Goal: Task Accomplishment & Management: Use online tool/utility

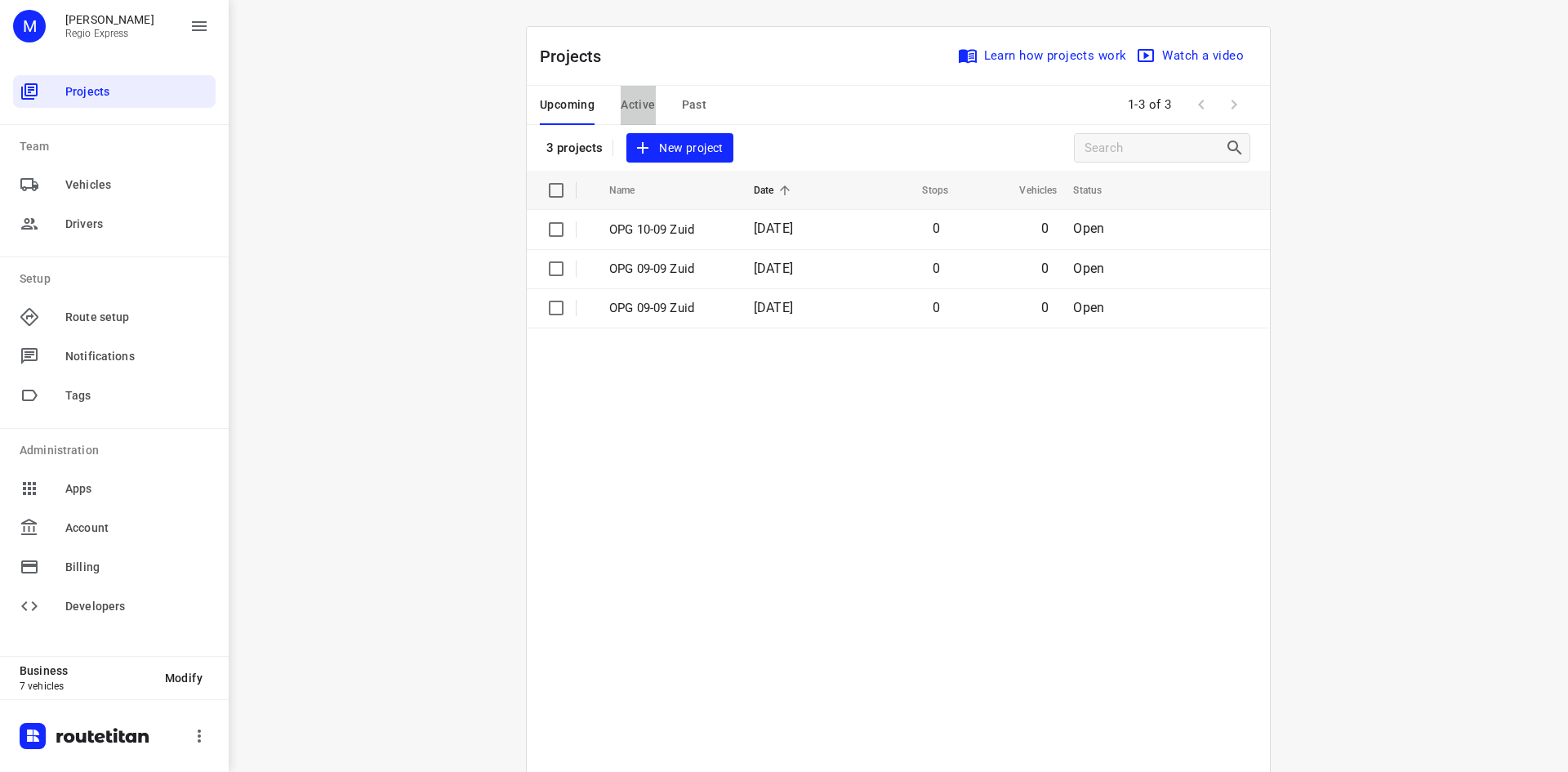
click at [620, 99] on span "Active" at bounding box center [637, 105] width 35 height 21
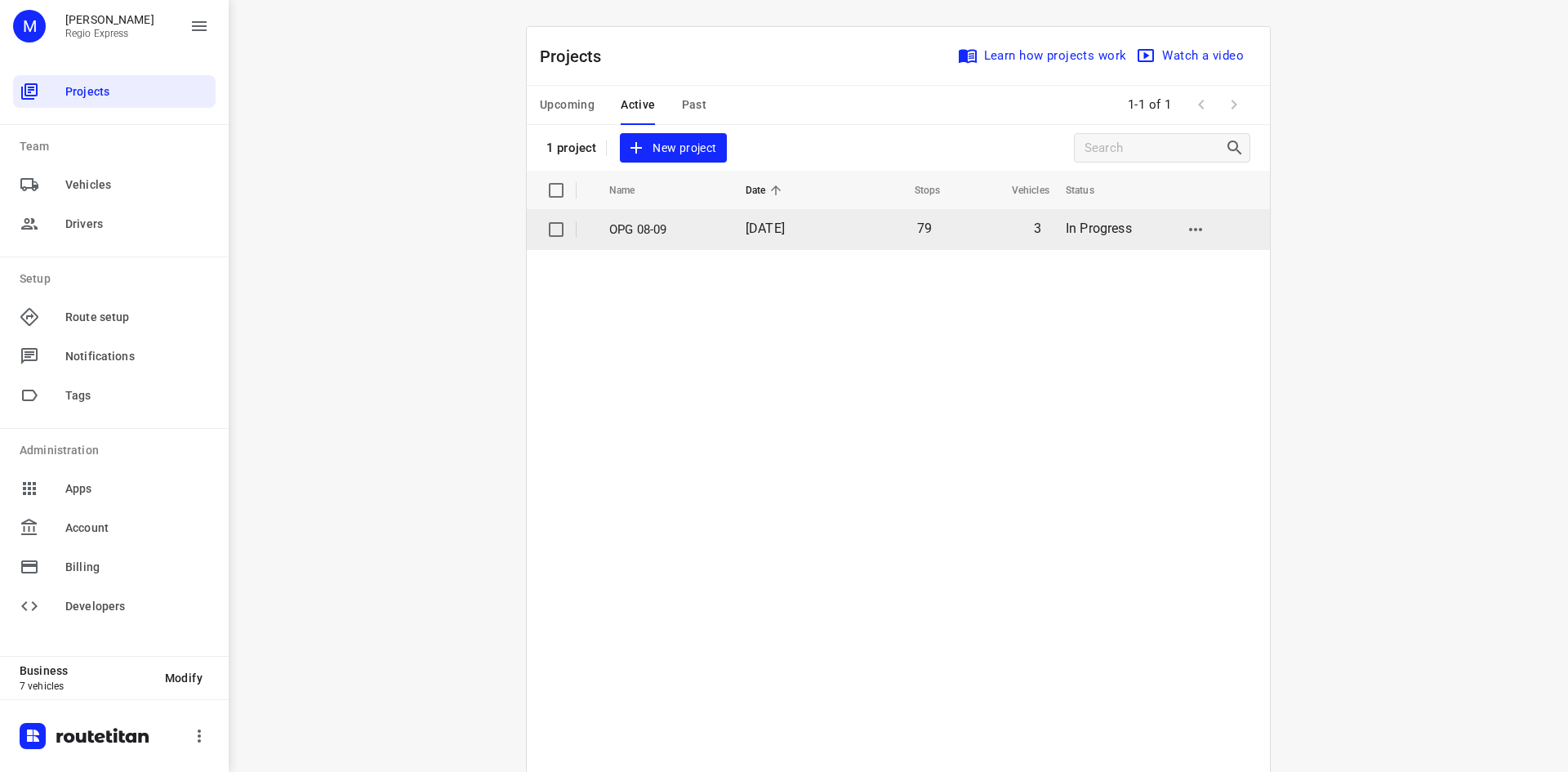
click at [652, 225] on p "OPG 08-09" at bounding box center [665, 230] width 112 height 19
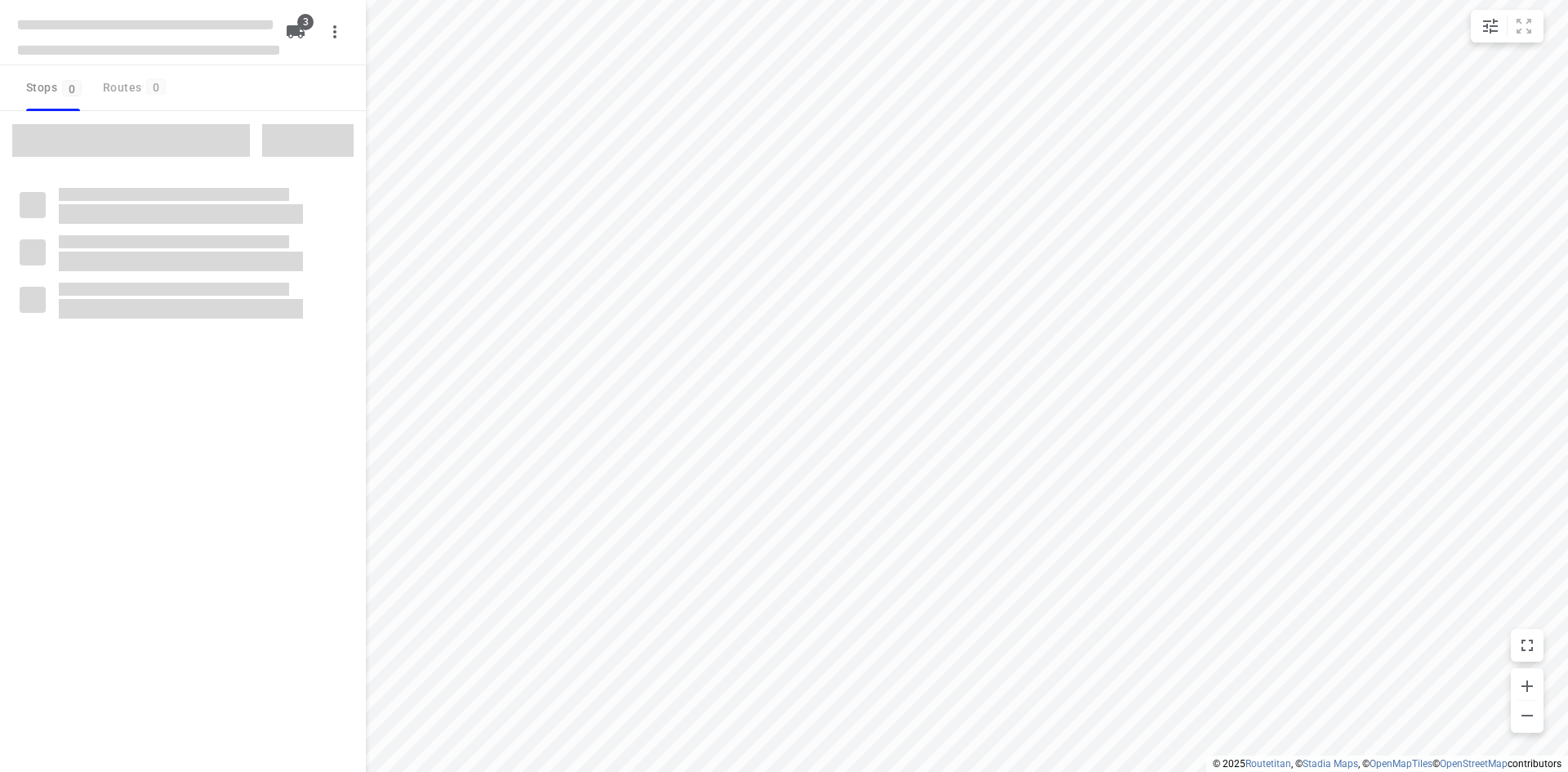
type input "distance"
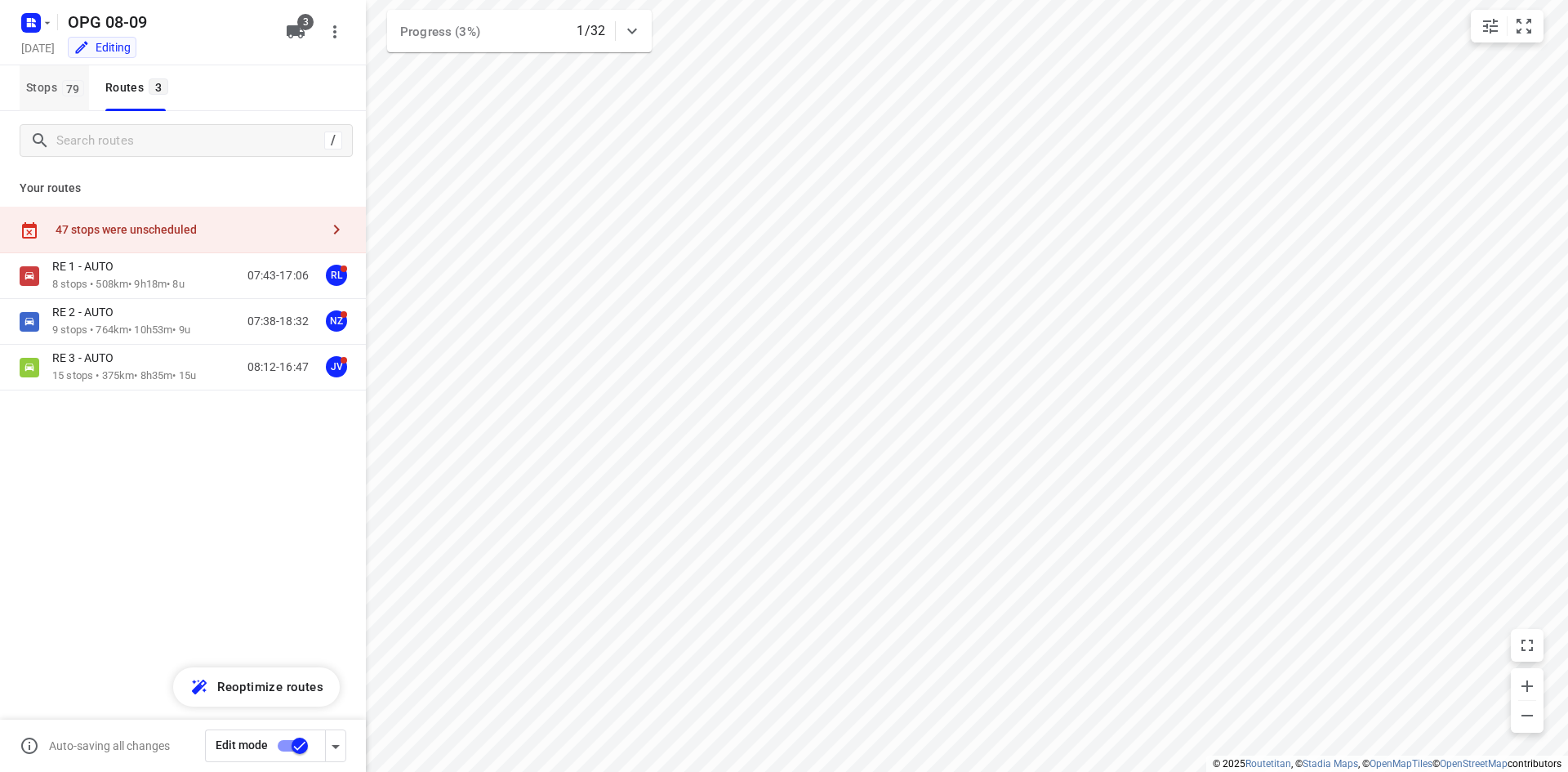
click at [69, 88] on span "79" at bounding box center [73, 88] width 22 height 17
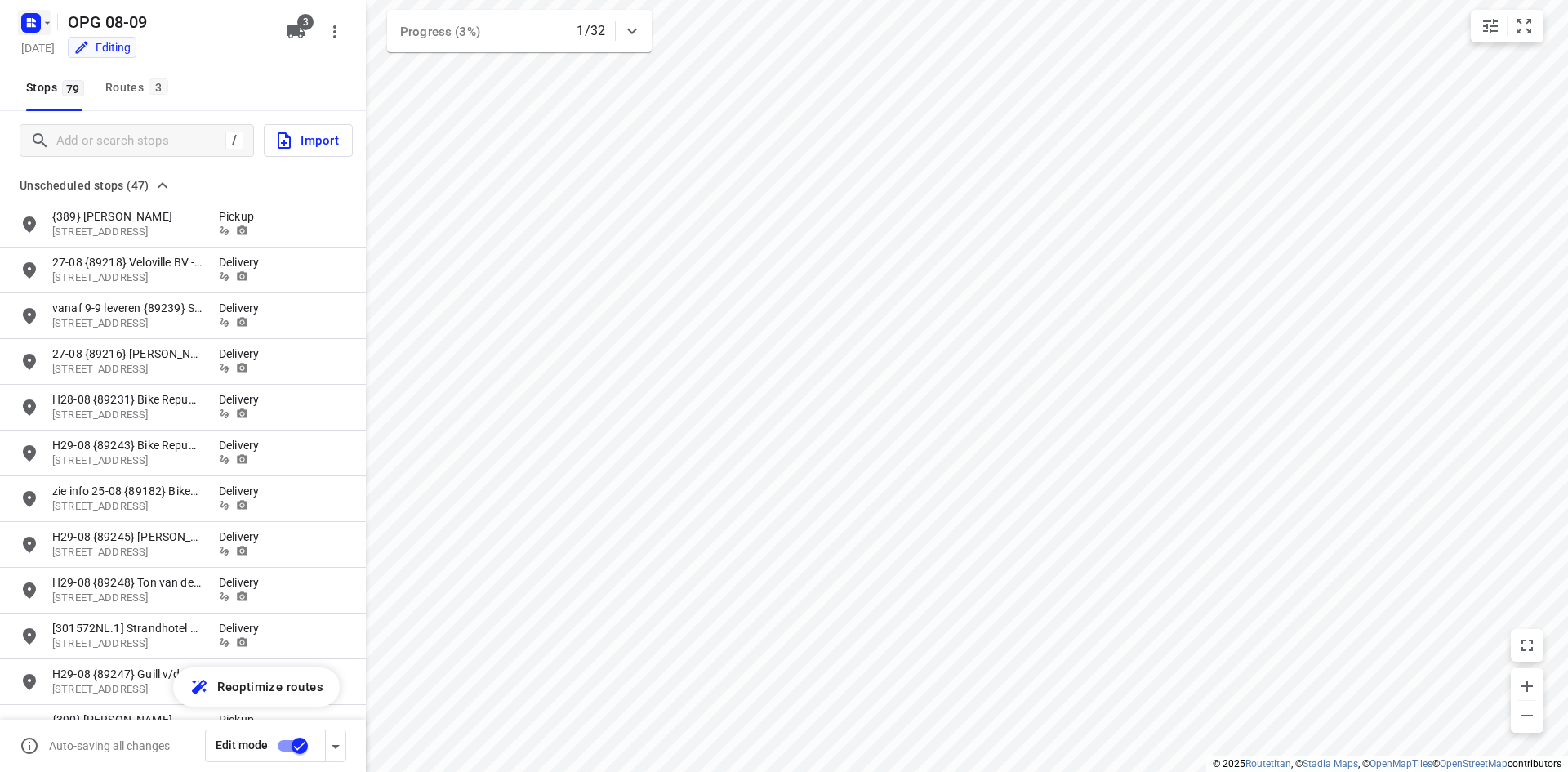
click at [41, 21] on icon "button" at bounding box center [46, 23] width 13 height 13
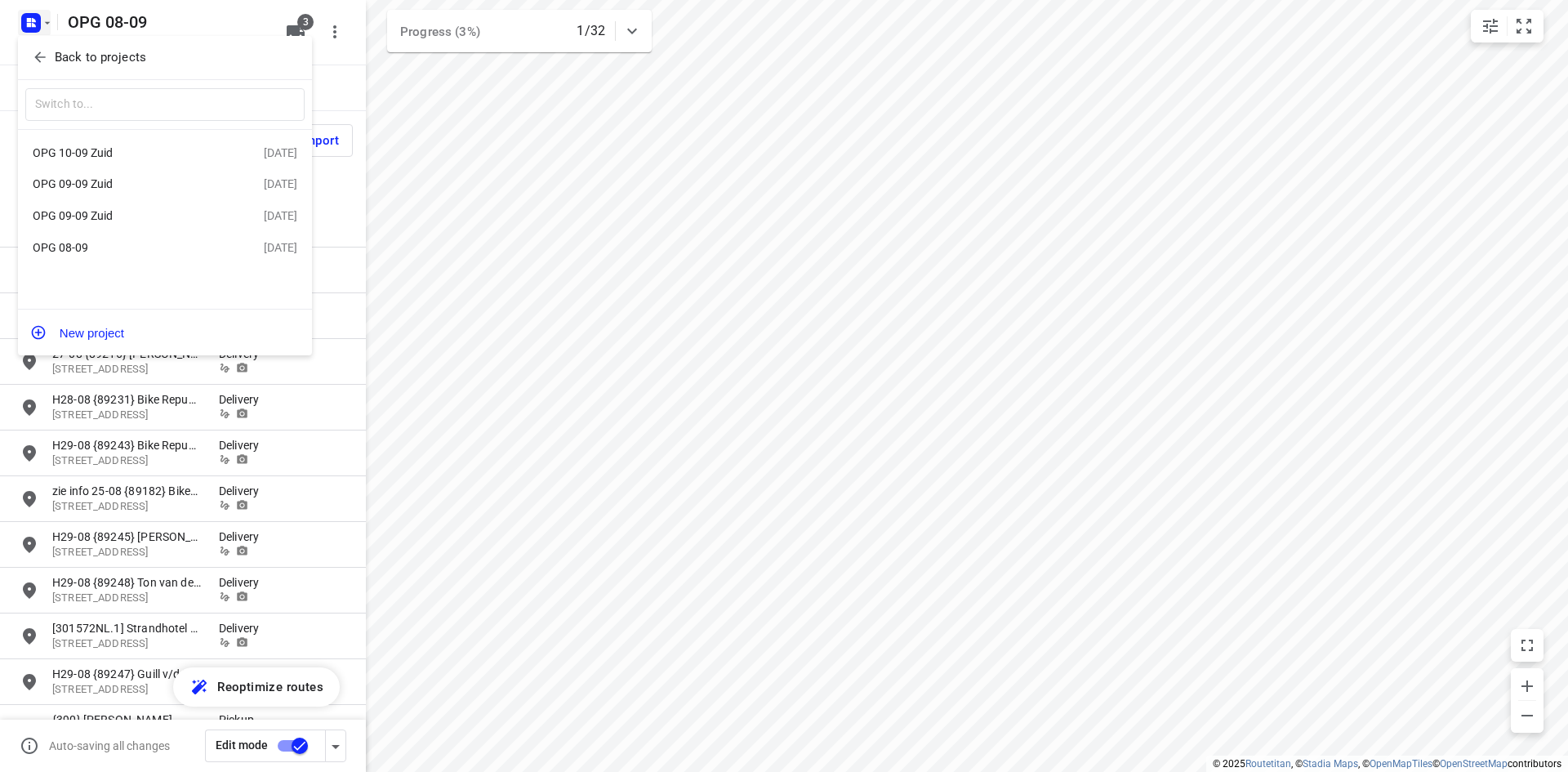
click at [508, 422] on div at bounding box center [784, 386] width 1568 height 772
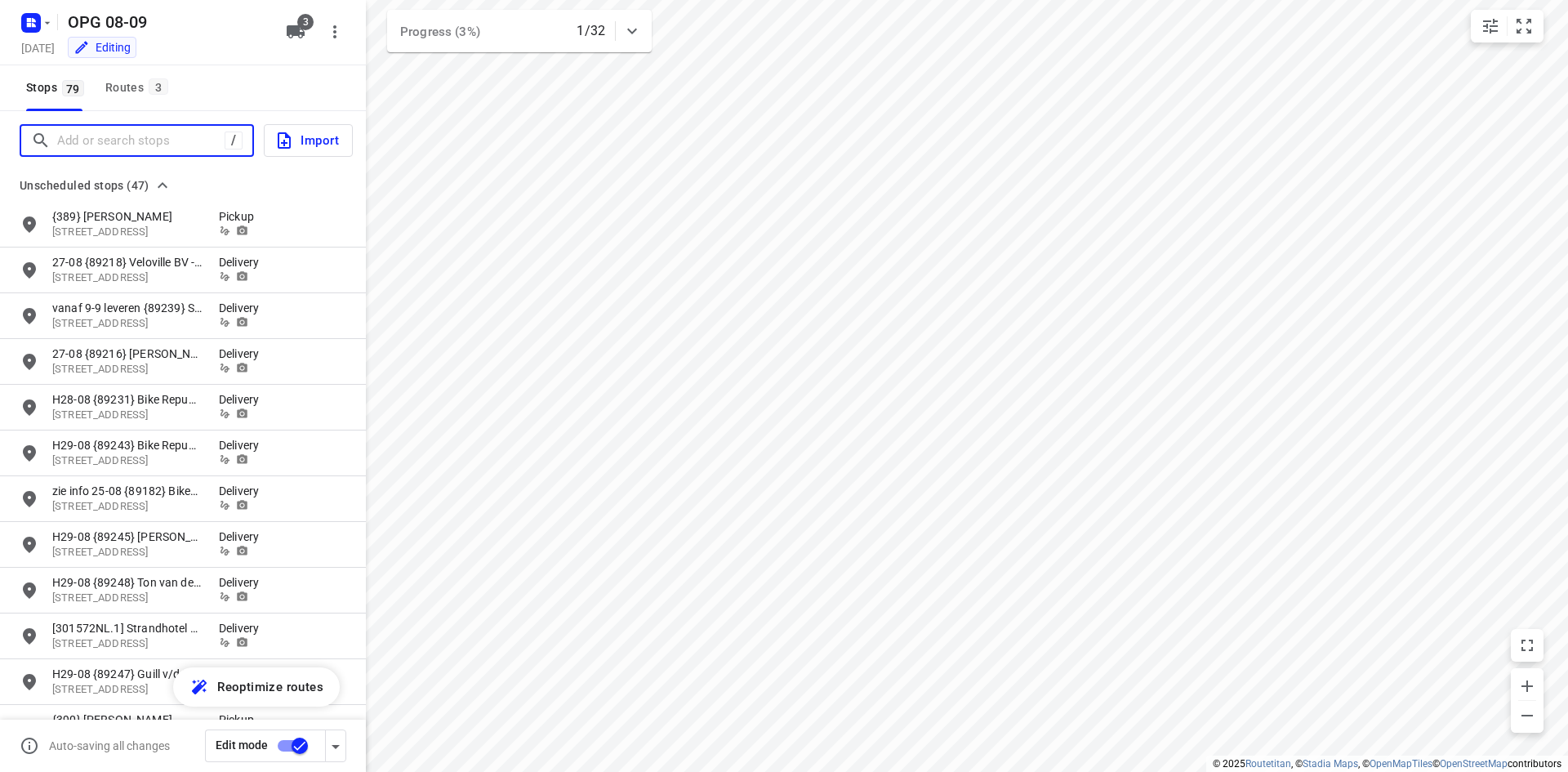
click at [152, 133] on input "Add or search stops" at bounding box center [140, 142] width 167 height 26
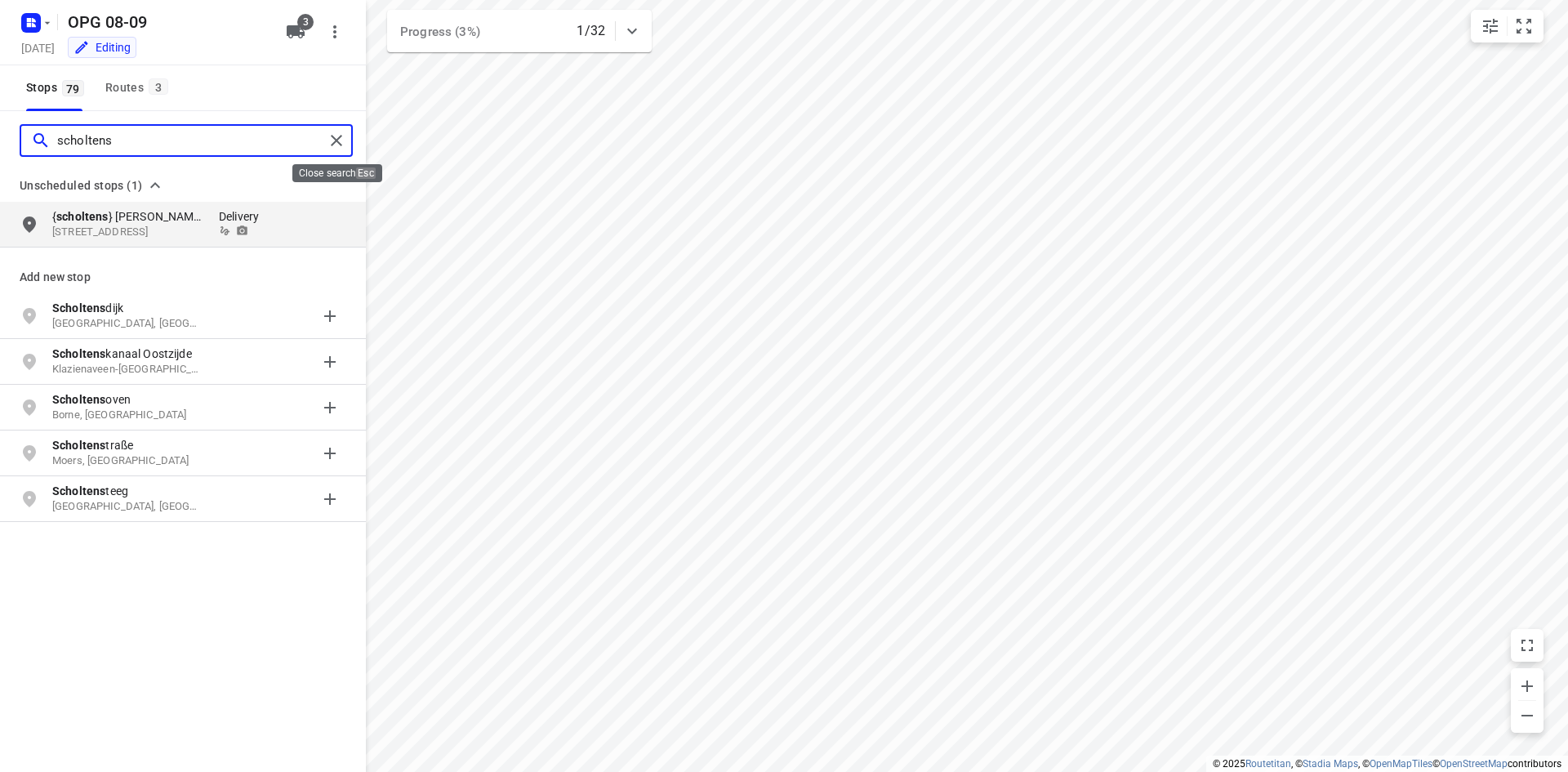
type input "scholtens"
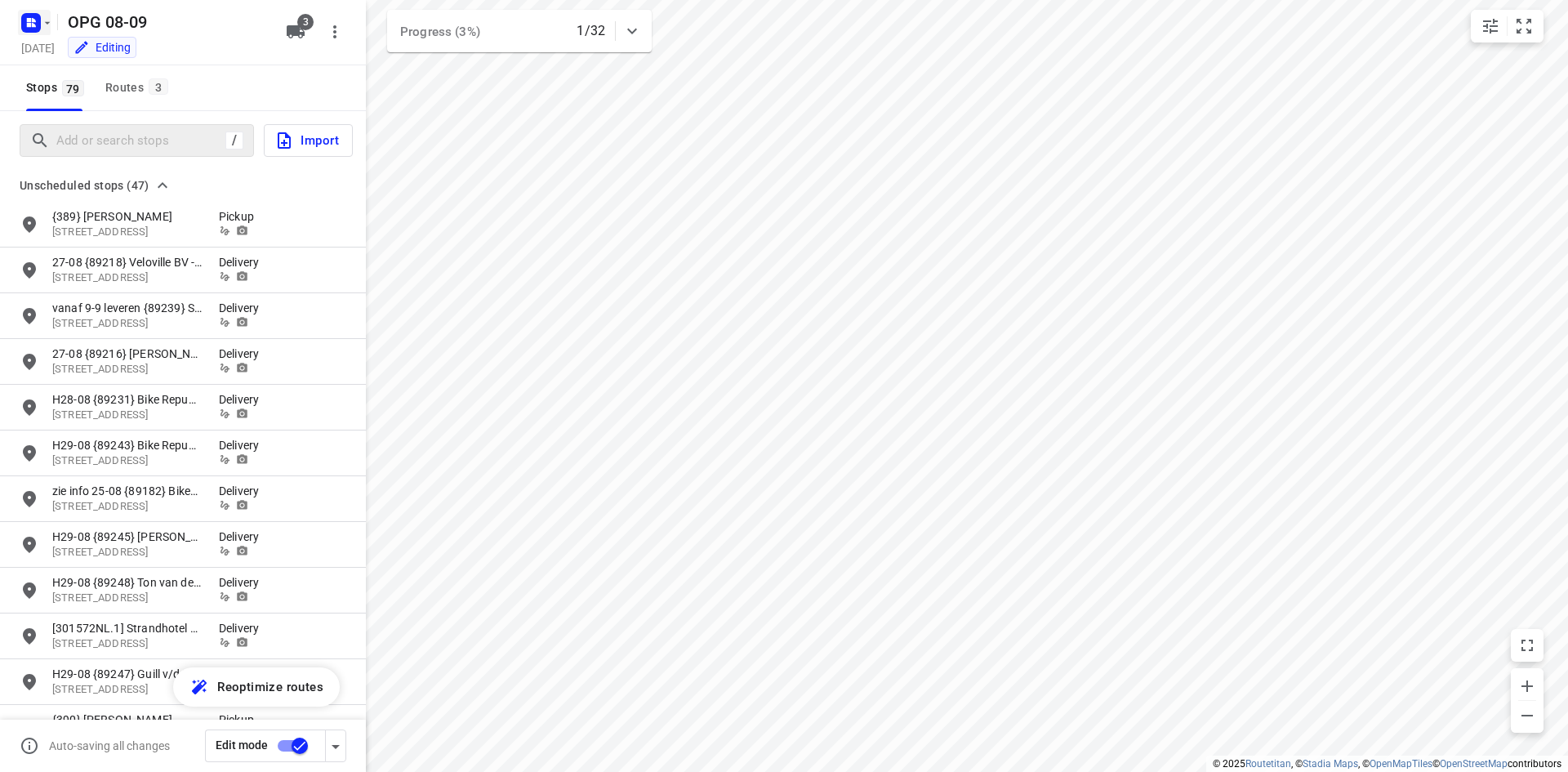
click at [27, 24] on icon "button" at bounding box center [29, 25] width 4 height 4
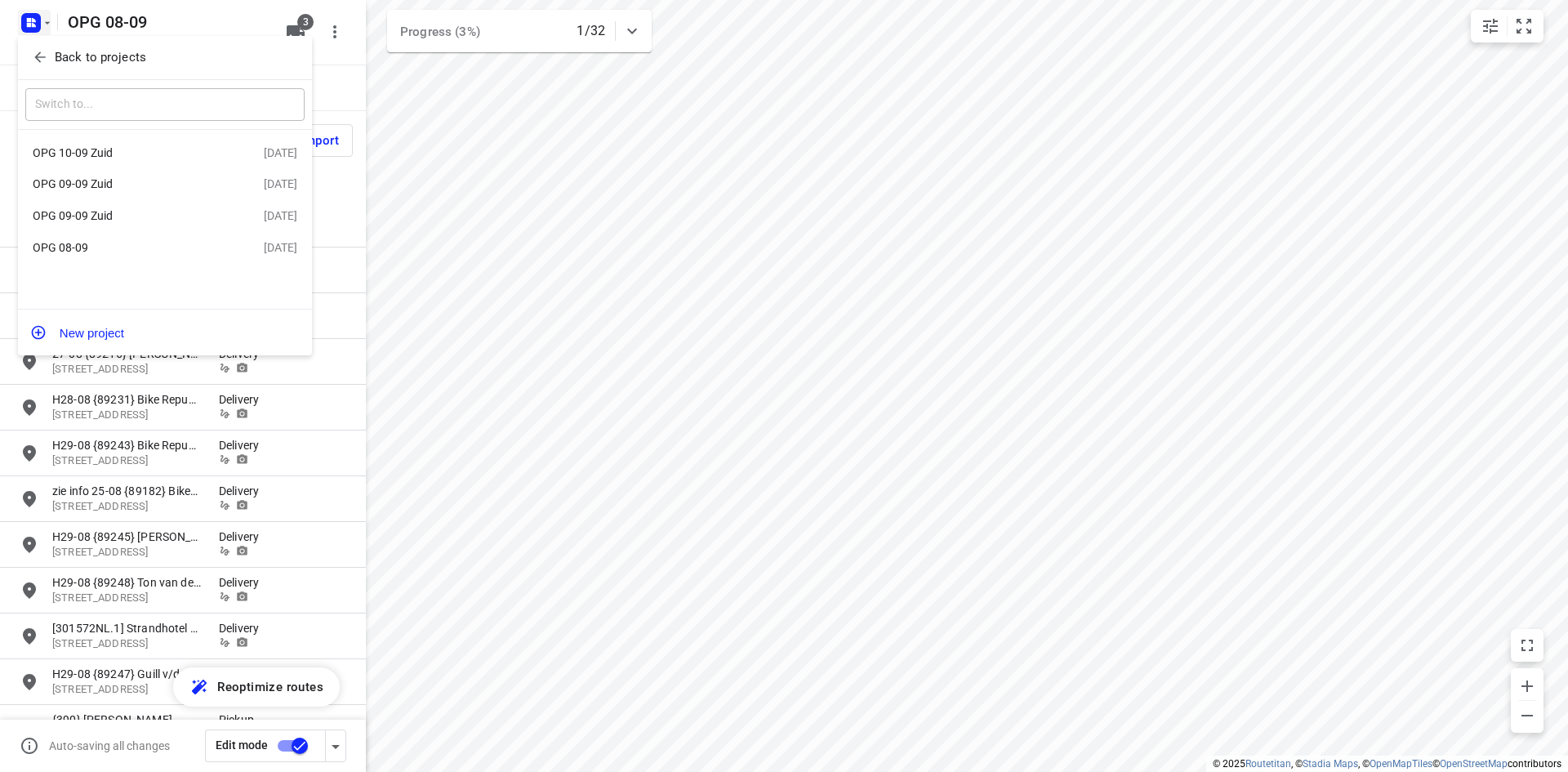
click at [31, 43] on div "Back to projects" at bounding box center [164, 57] width 294 height 45
click at [32, 52] on icon "button" at bounding box center [40, 57] width 17 height 17
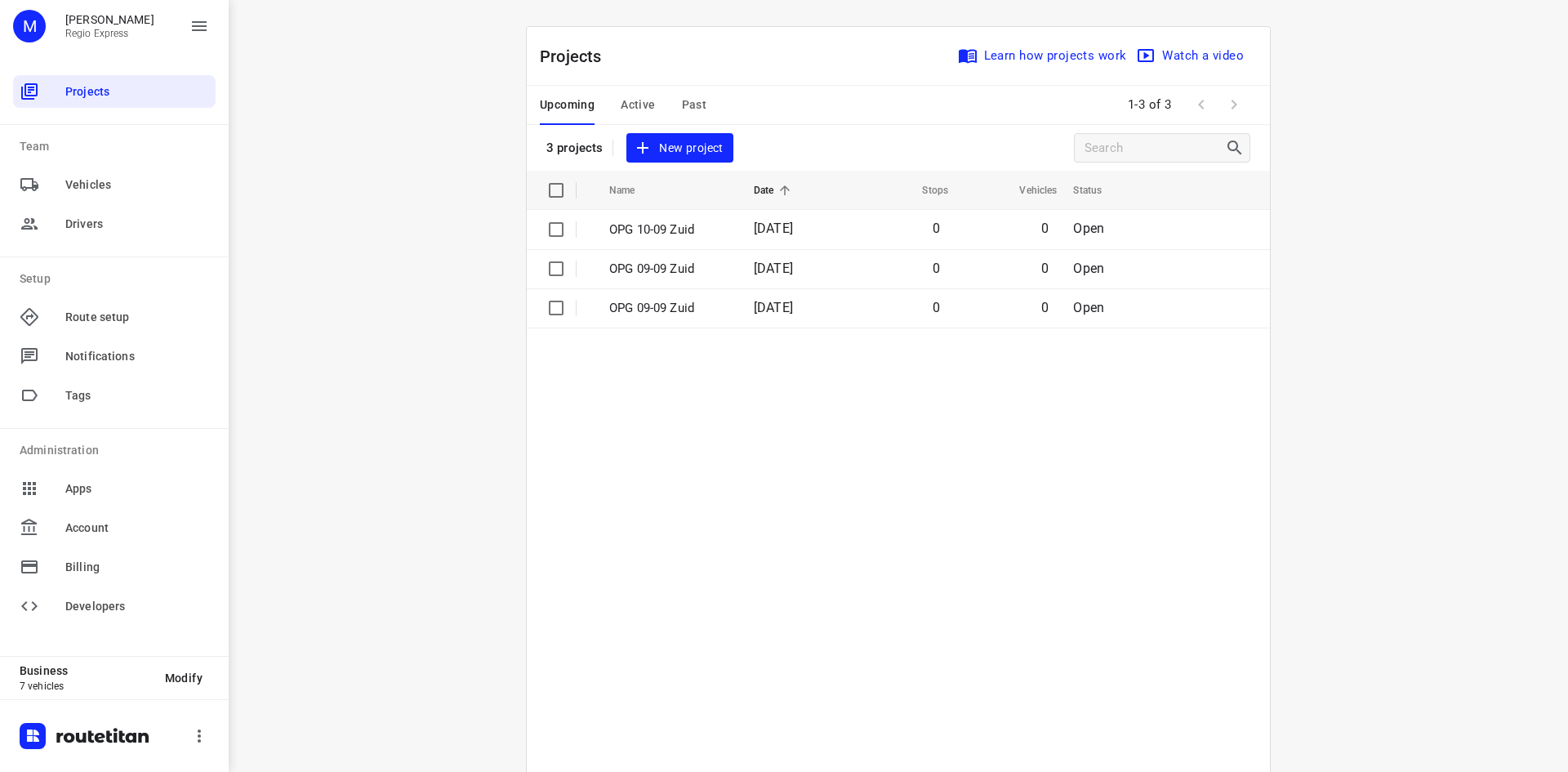
click at [631, 100] on span "Active" at bounding box center [637, 105] width 35 height 21
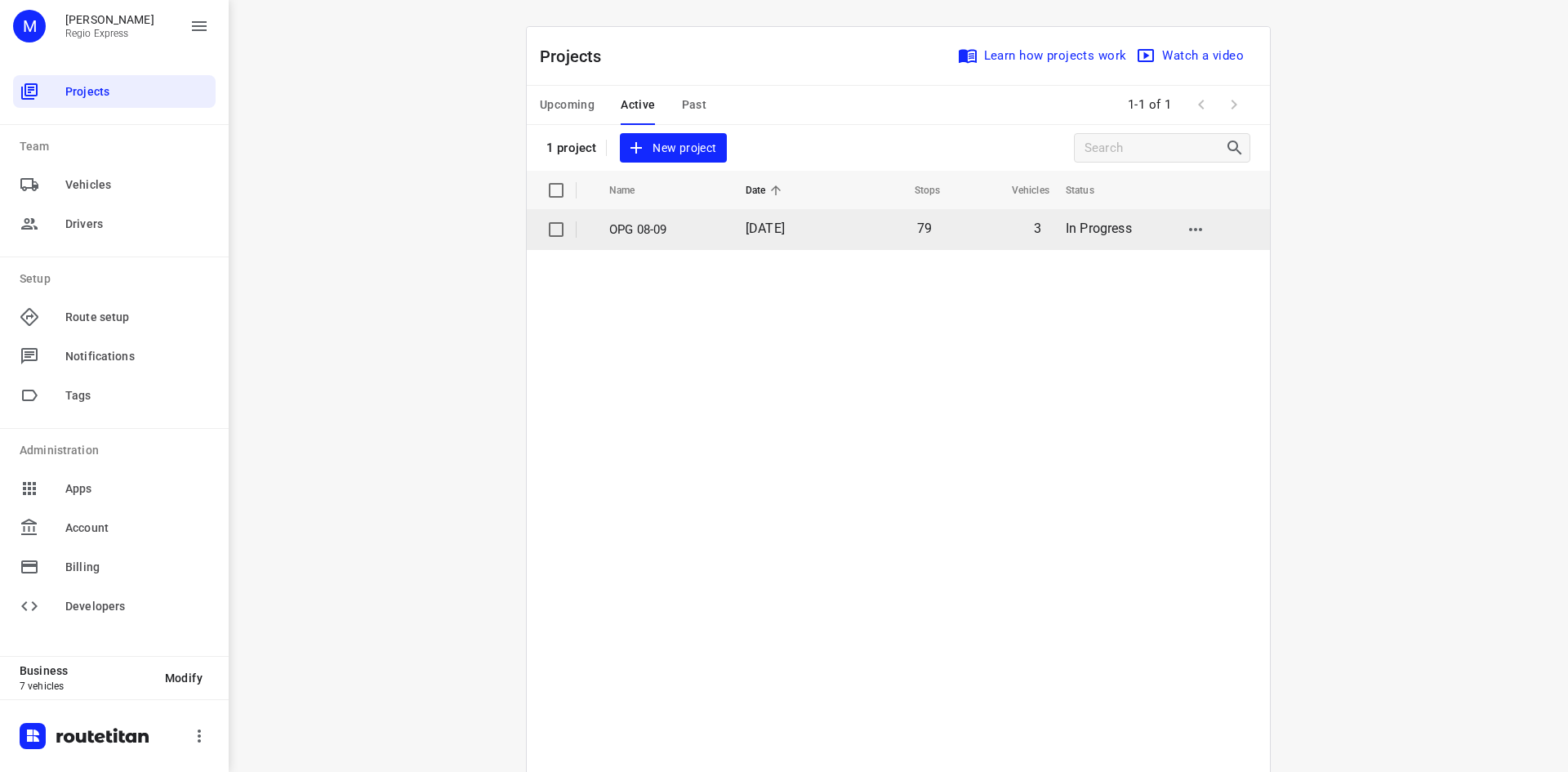
click at [662, 228] on p "OPG 08-09" at bounding box center [665, 230] width 112 height 19
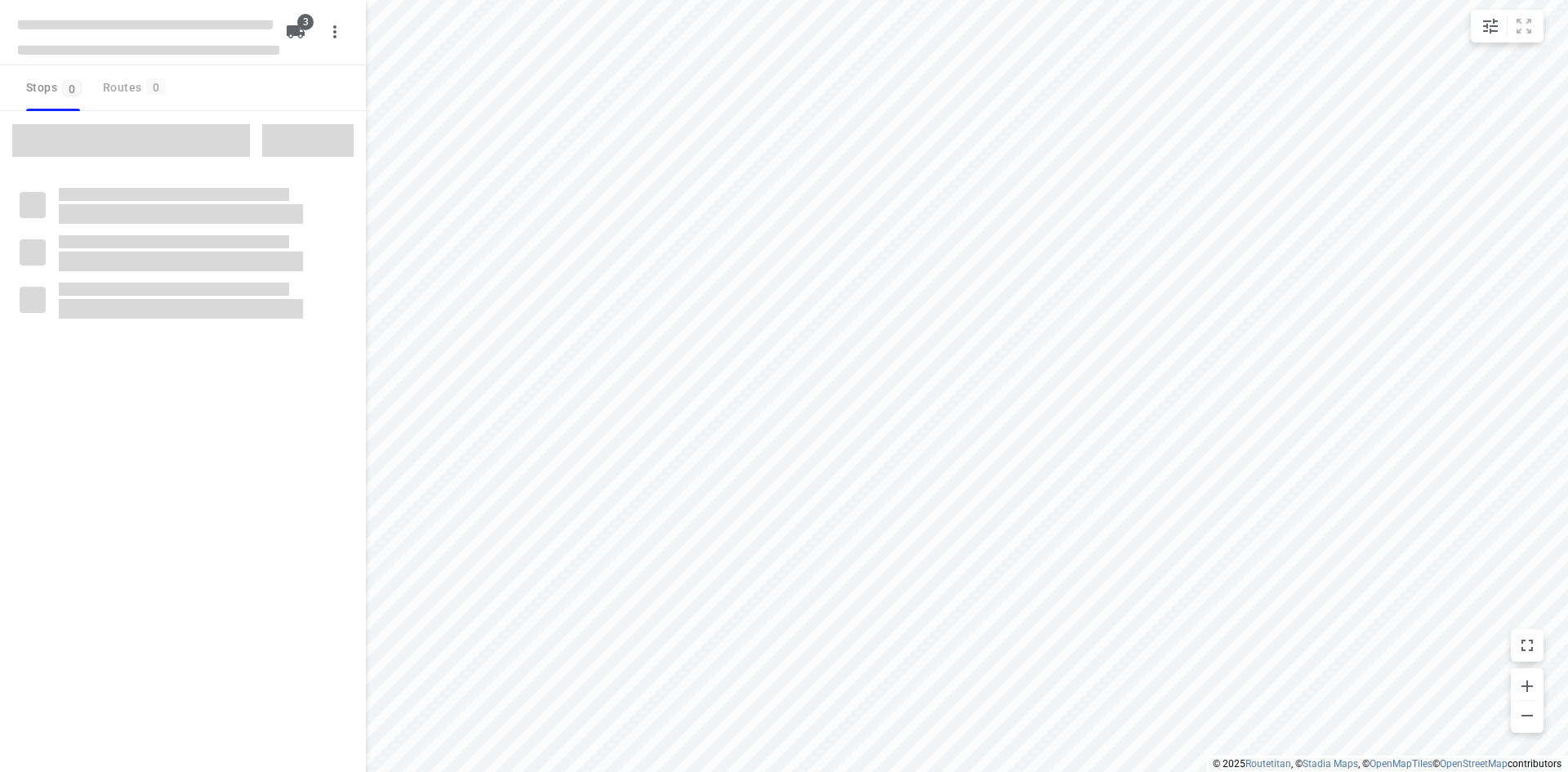
type input "distance"
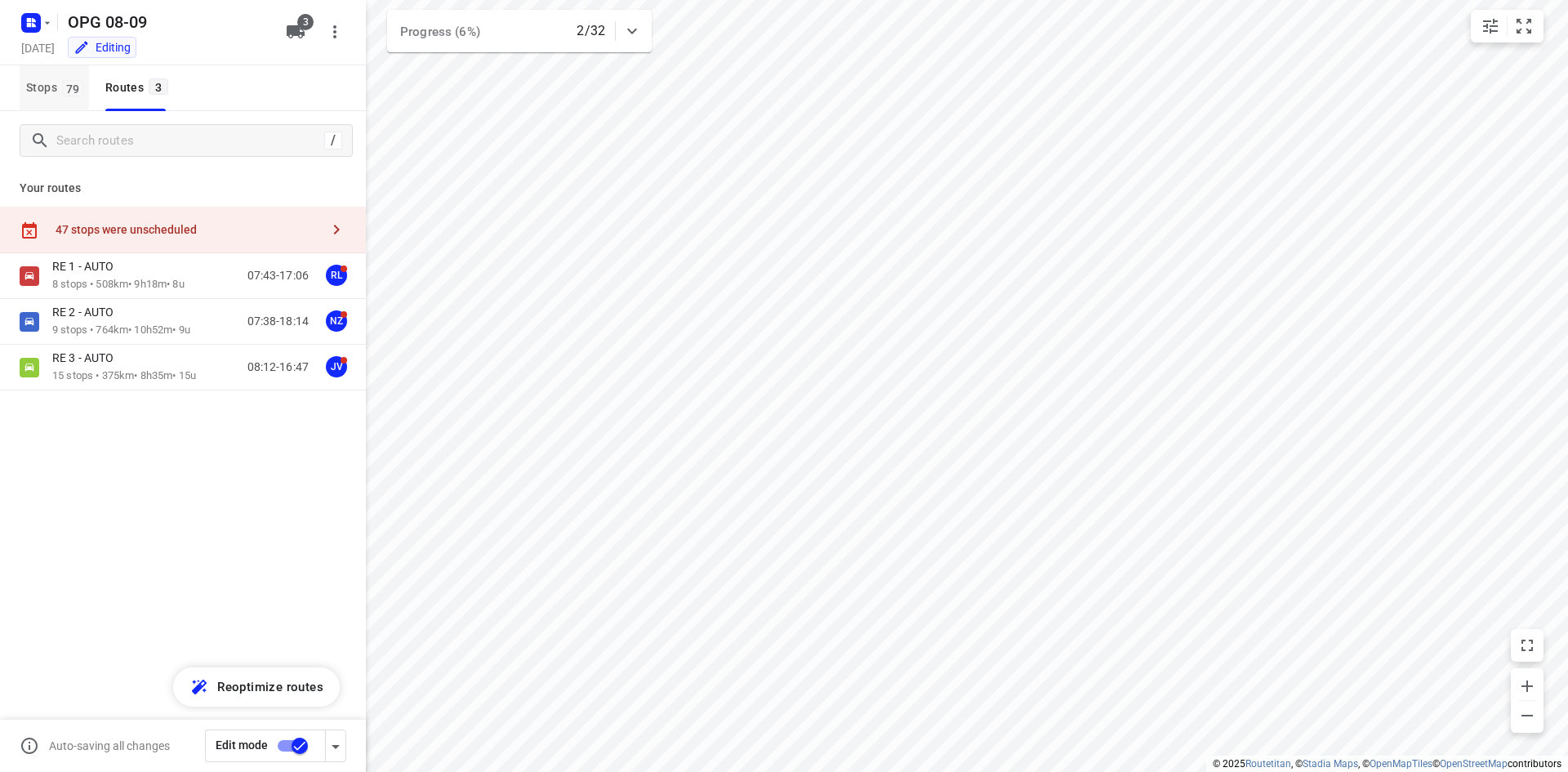
click at [81, 100] on button "Stops 79" at bounding box center [54, 88] width 69 height 46
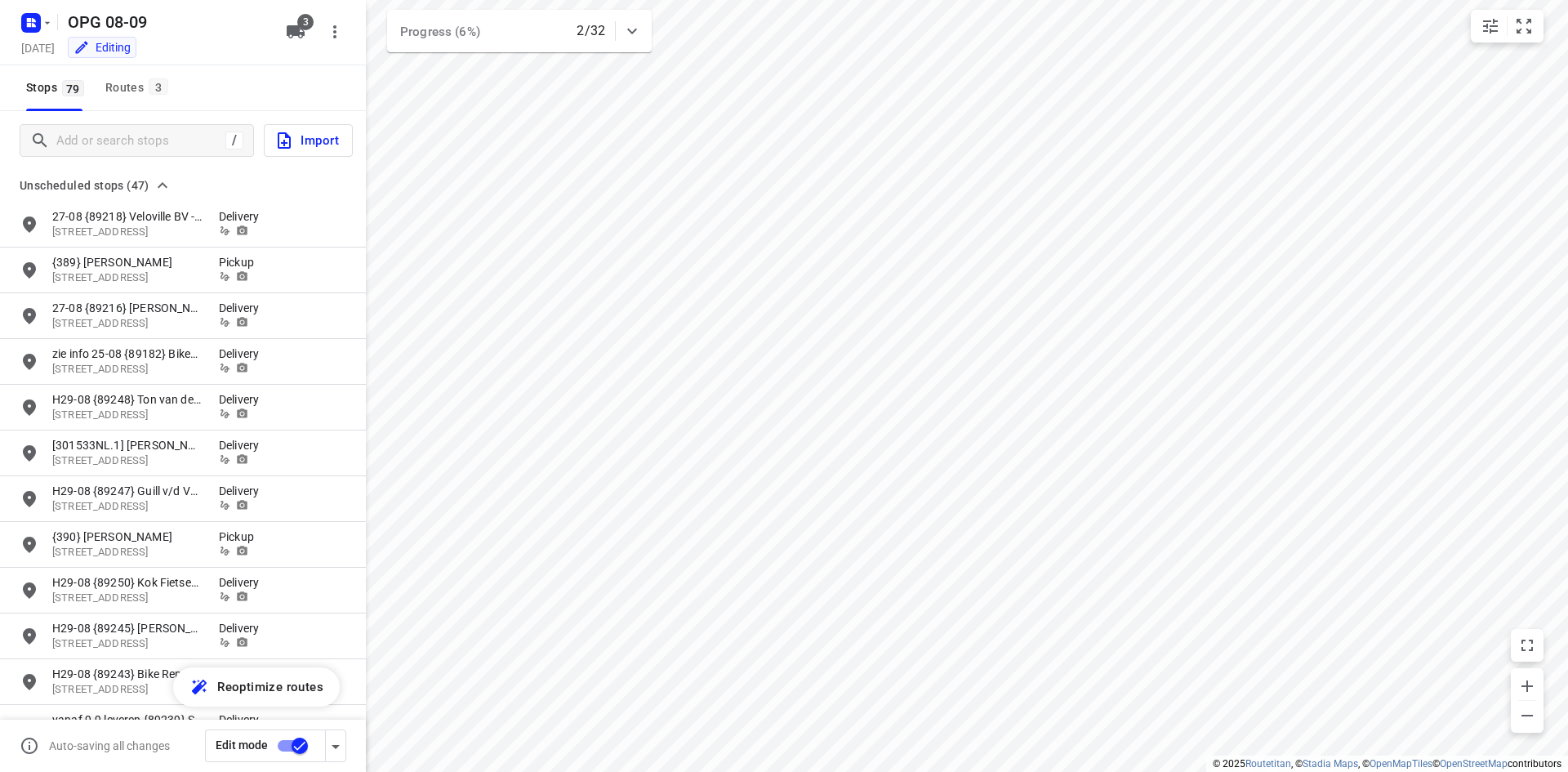
click at [271, 143] on button "Import" at bounding box center [309, 140] width 89 height 33
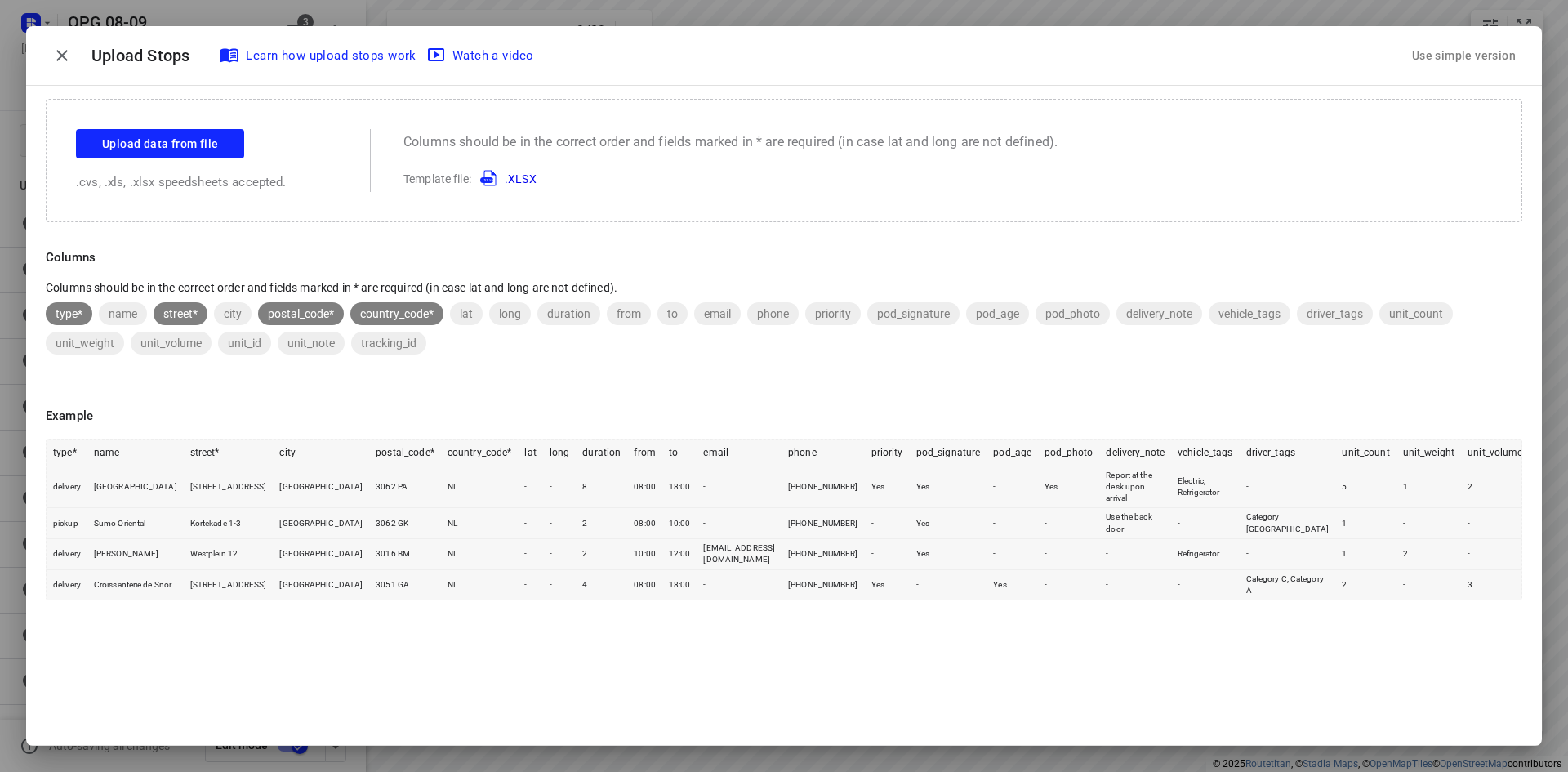
click at [1450, 58] on div "Use simple version" at bounding box center [1463, 55] width 110 height 27
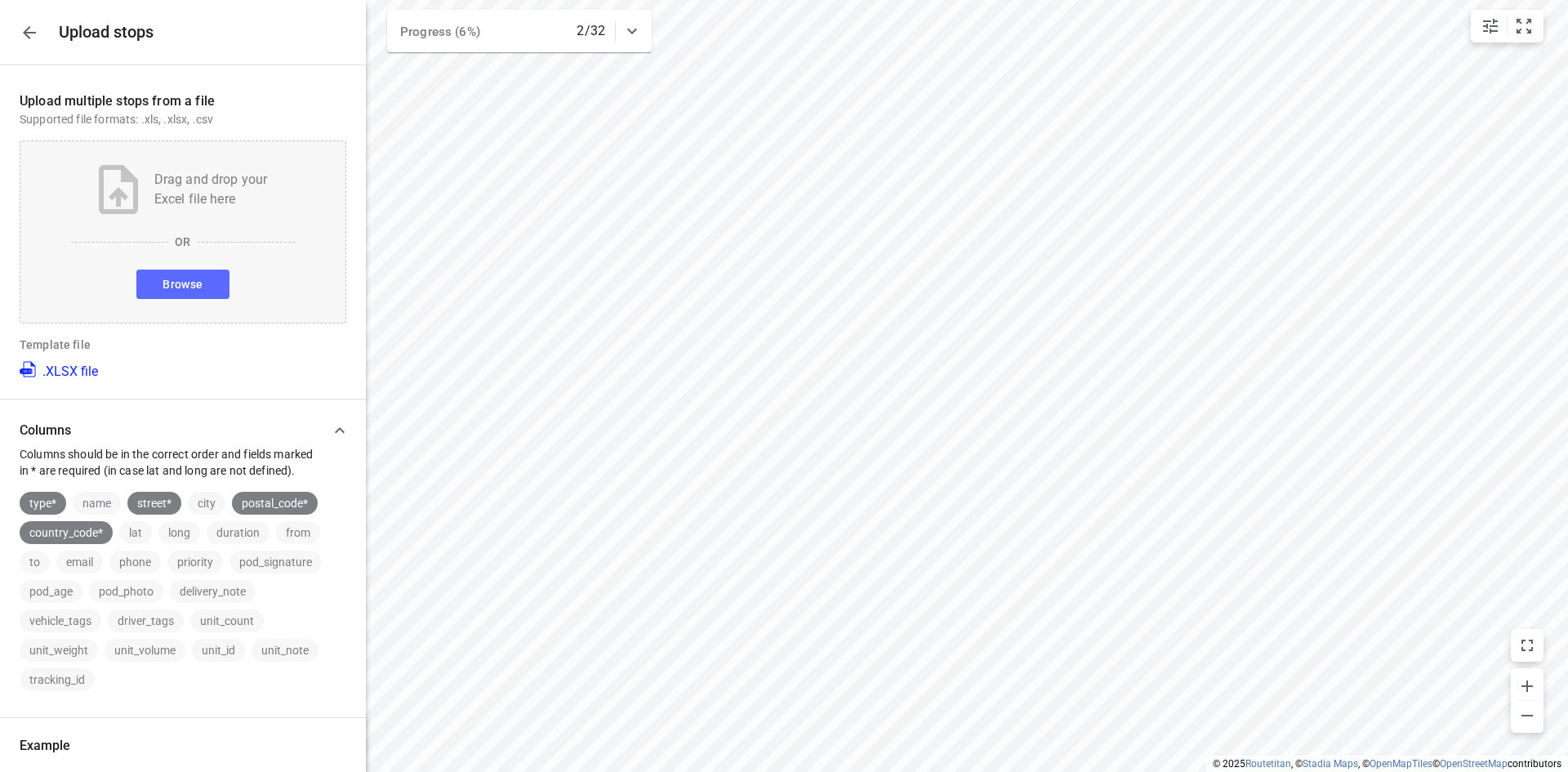
click at [174, 274] on span "Browse" at bounding box center [182, 284] width 40 height 21
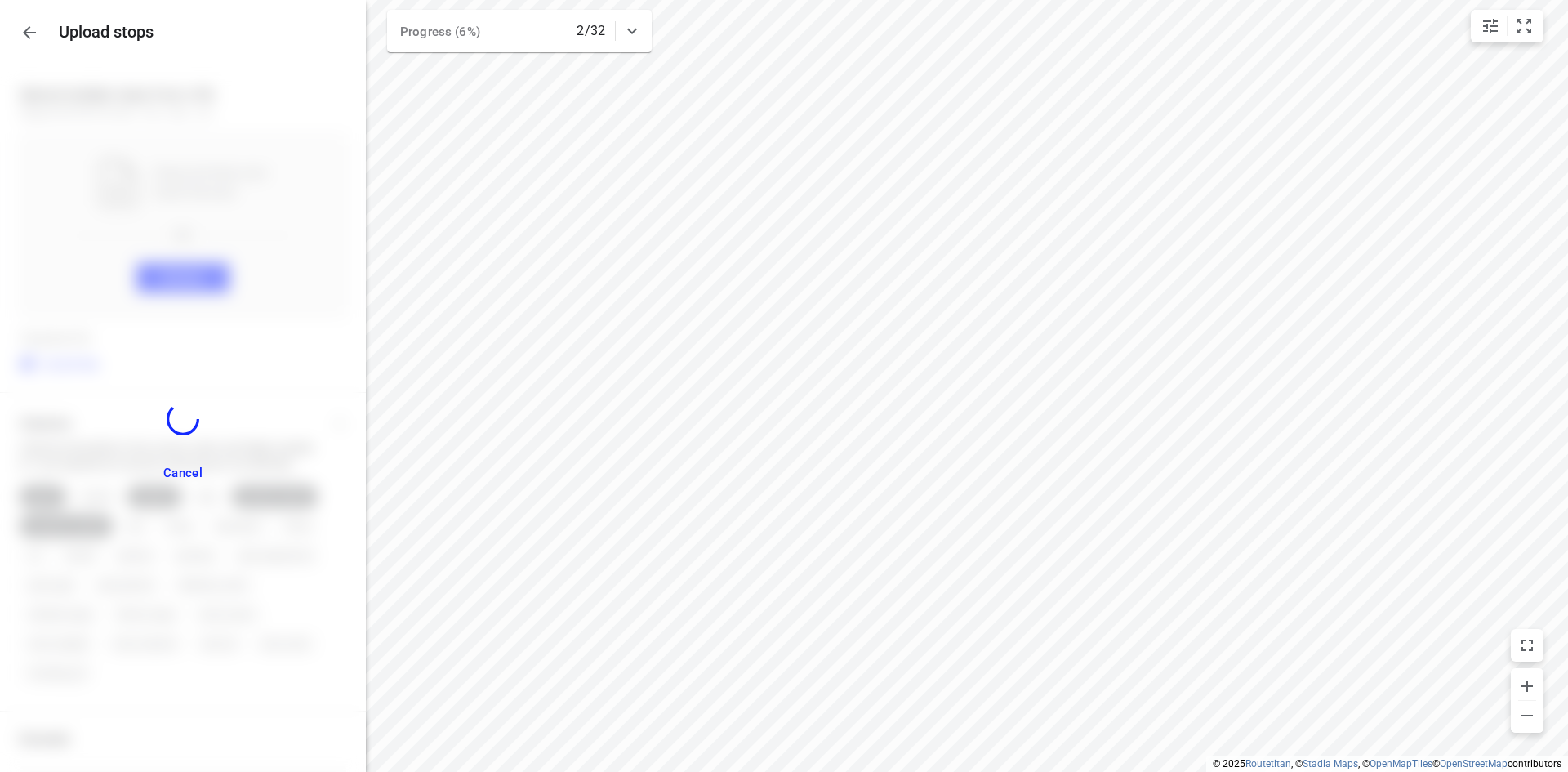
scroll to position [21, 0]
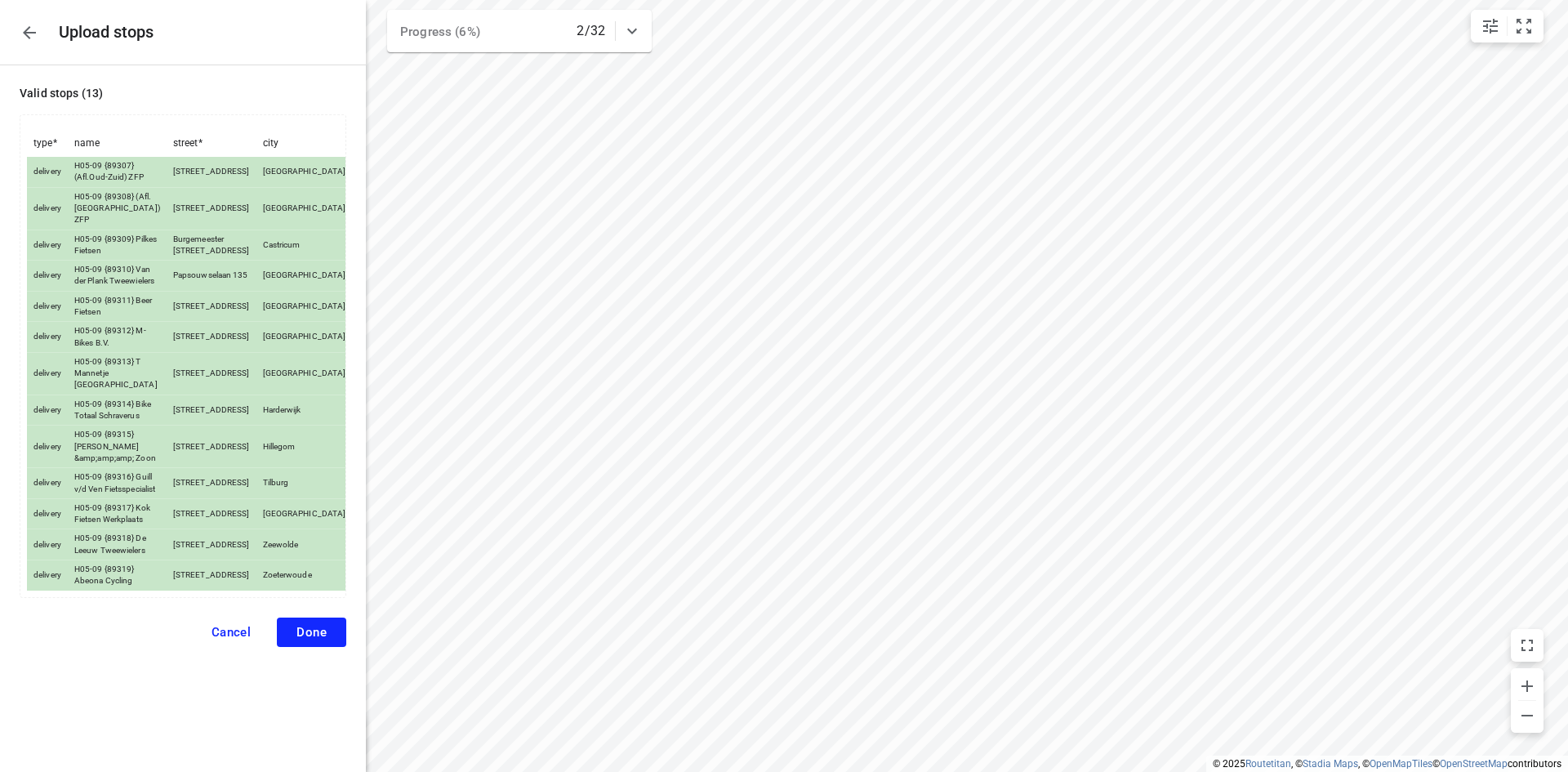
click at [322, 647] on button "Done" at bounding box center [312, 632] width 69 height 30
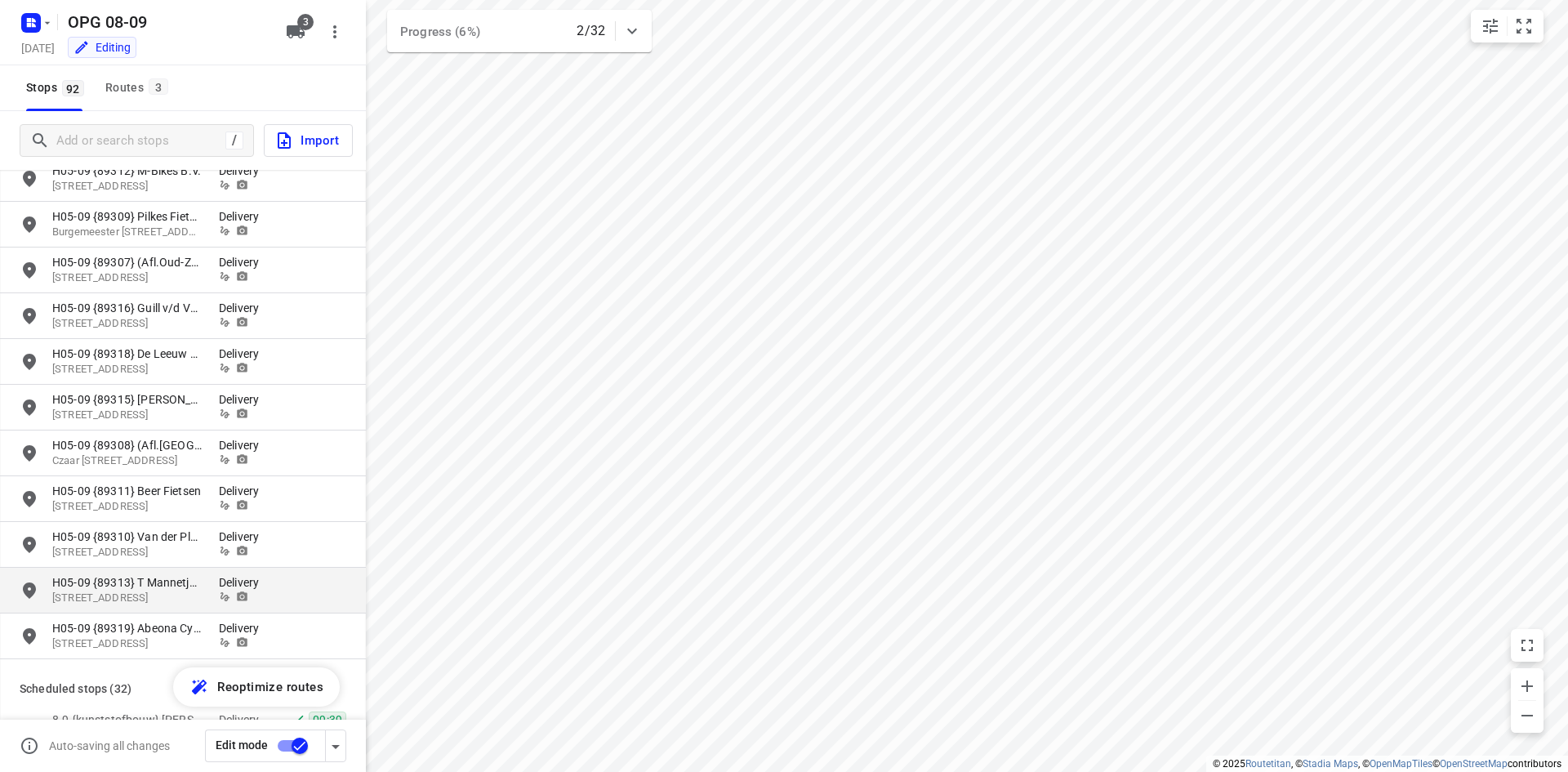
scroll to position [2206, 0]
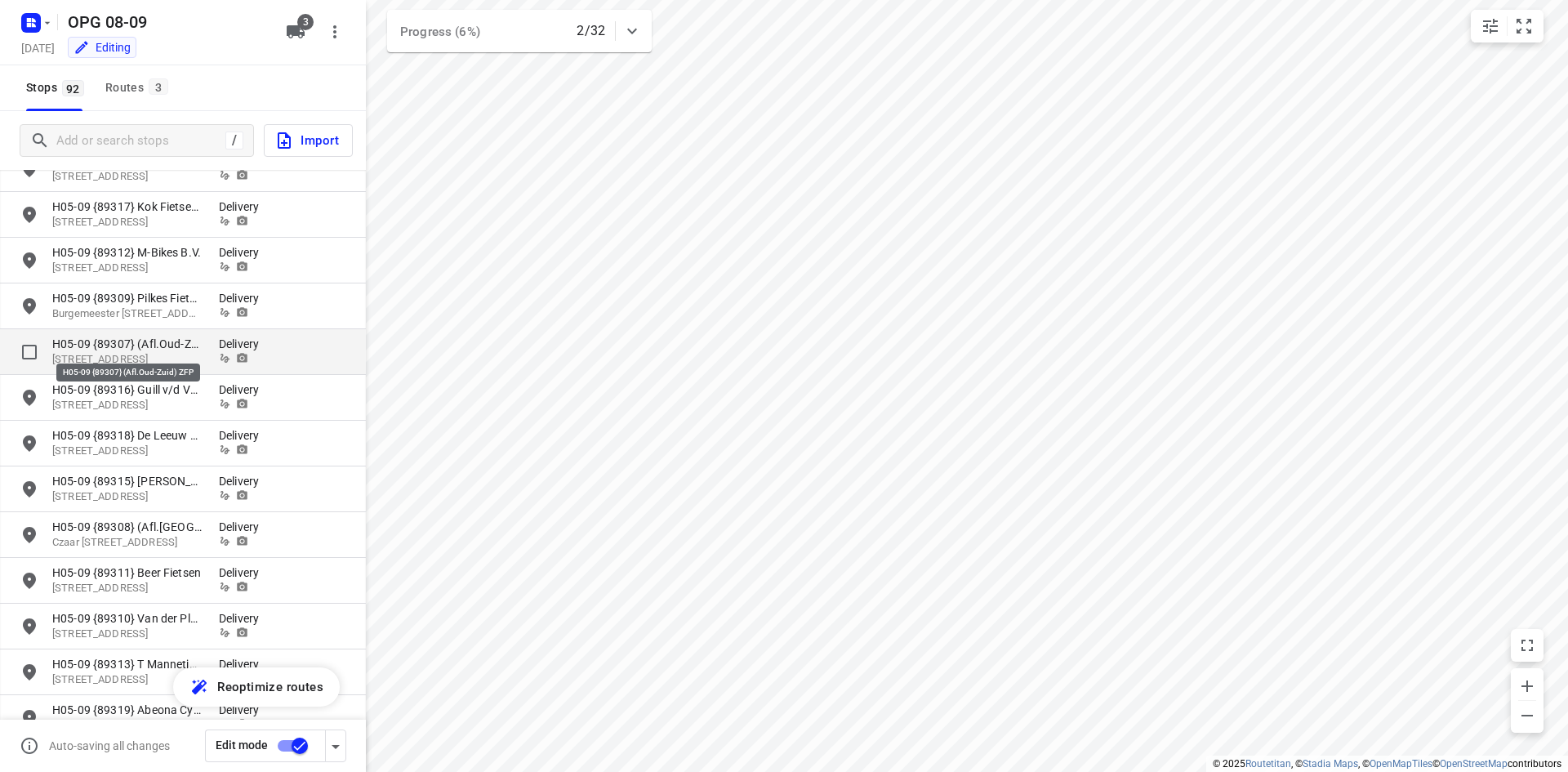
click at [197, 349] on p "H05-09 {89307} (Afl.Oud-Zuid) ZFP" at bounding box center [128, 343] width 150 height 17
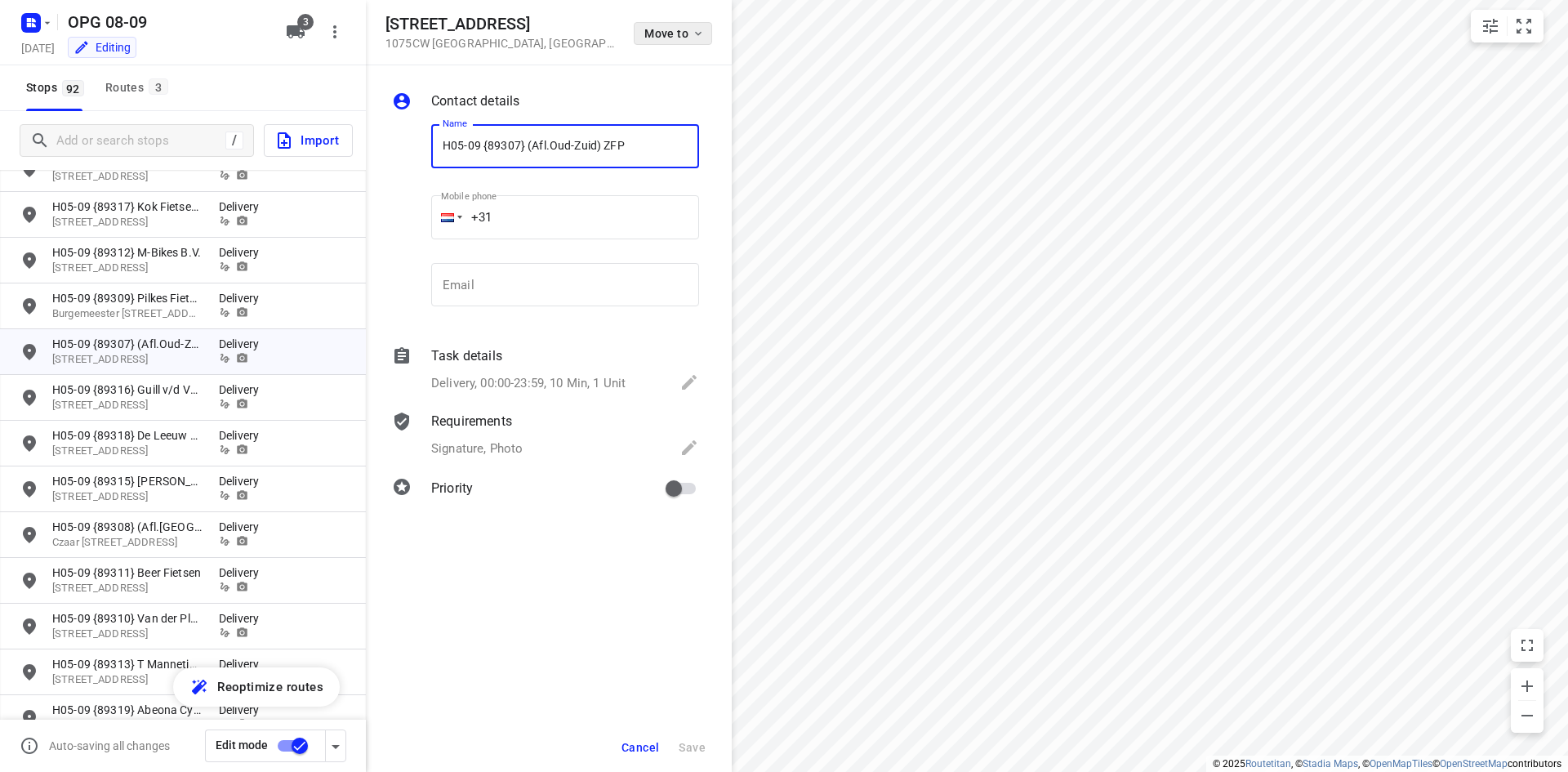
click at [699, 43] on button "Move to" at bounding box center [673, 33] width 78 height 23
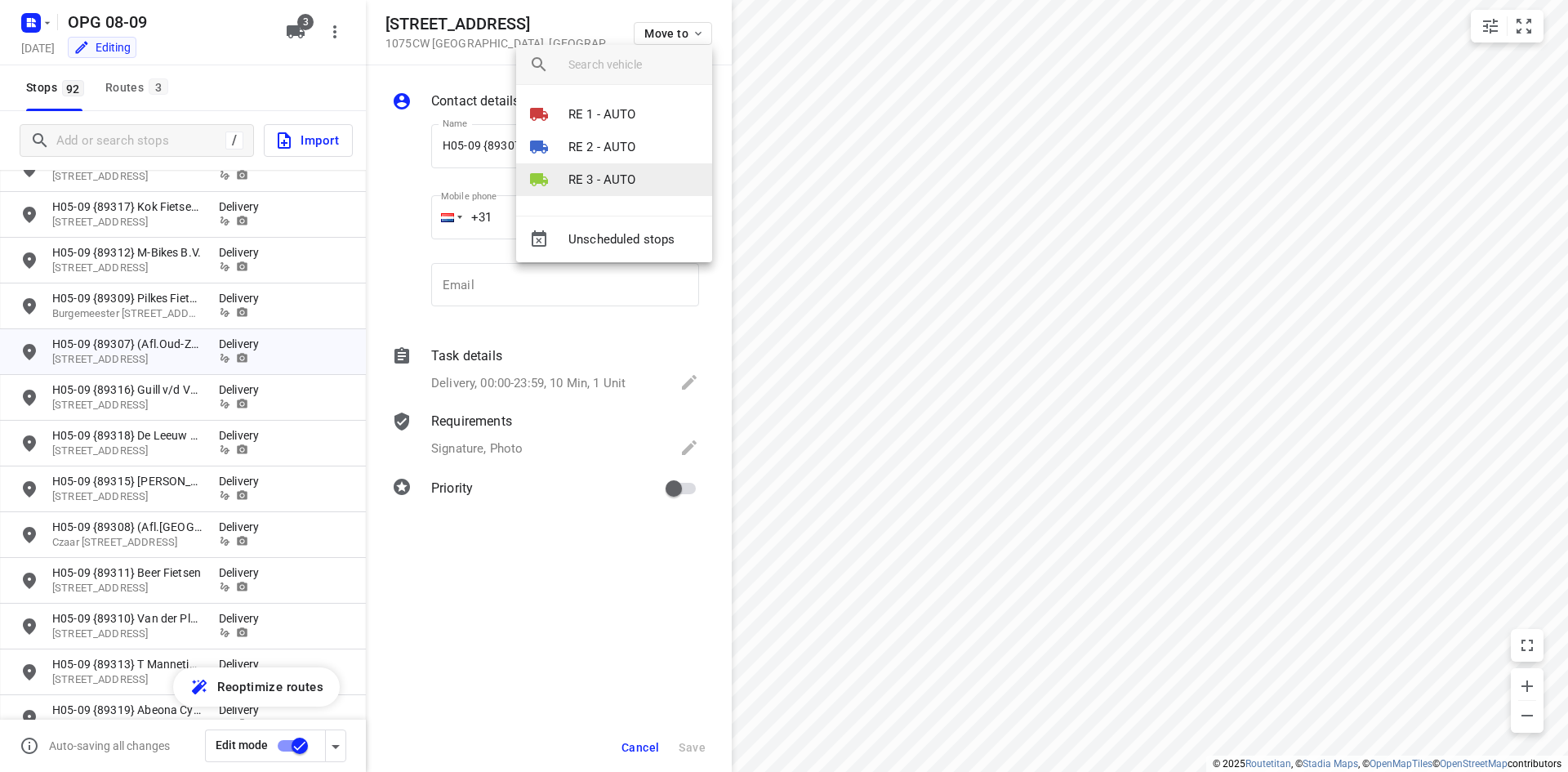
click at [625, 172] on p "RE 3 - AUTO" at bounding box center [602, 180] width 68 height 19
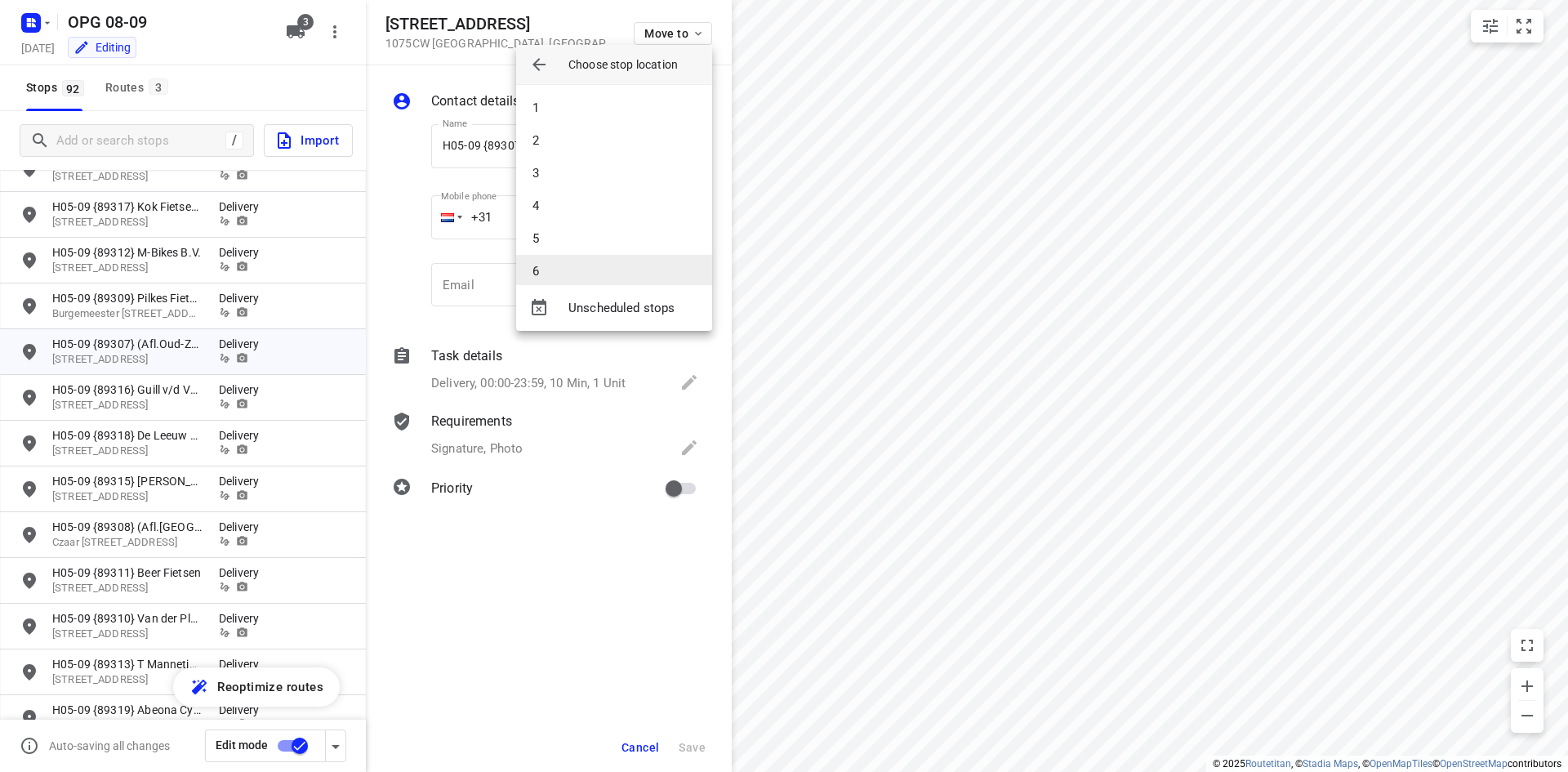
click at [582, 256] on li "6" at bounding box center [614, 271] width 196 height 33
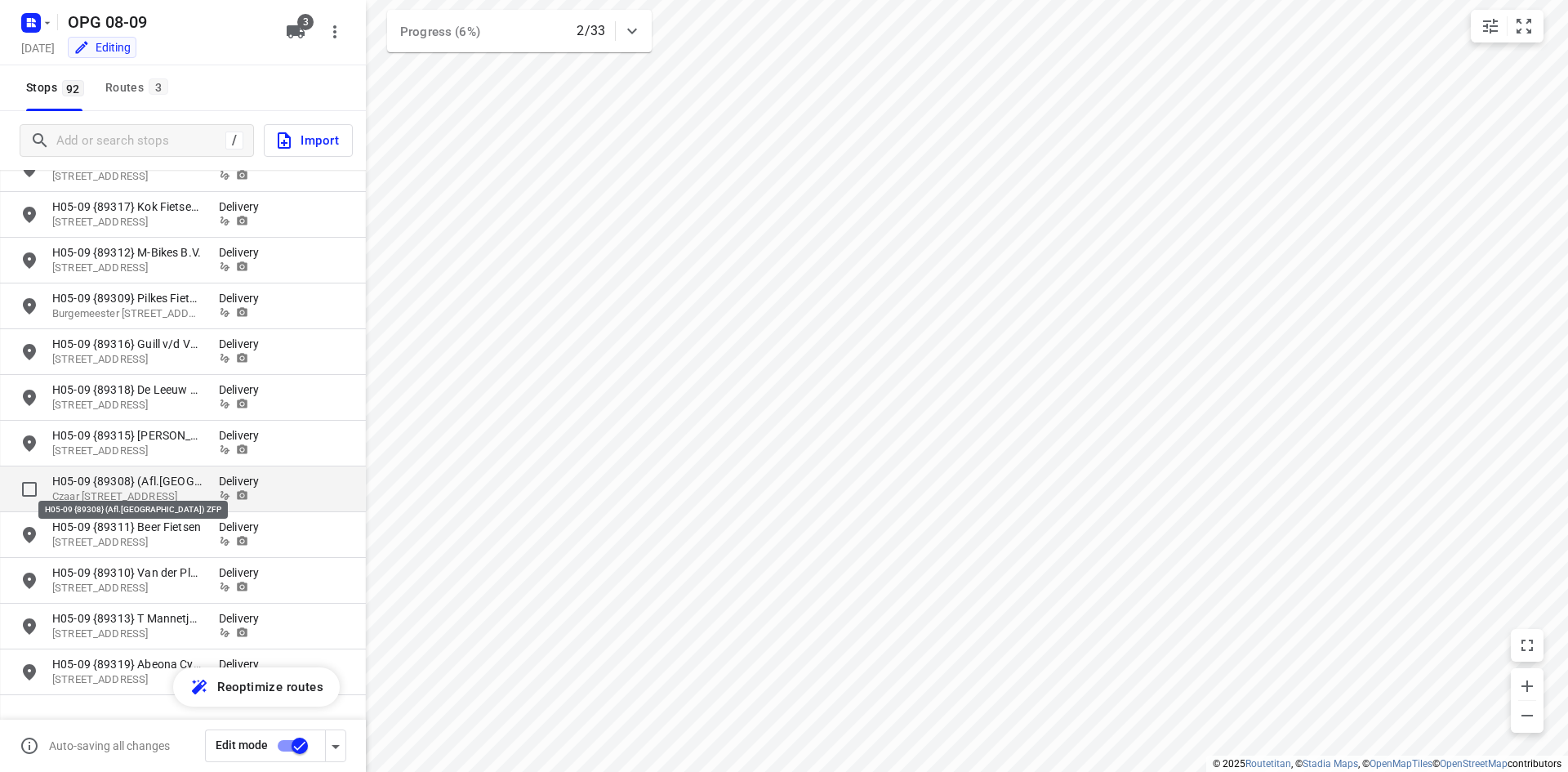
click at [87, 486] on p "H05-09 {89308} (Afl.[GEOGRAPHIC_DATA]) ZFP" at bounding box center [128, 481] width 150 height 17
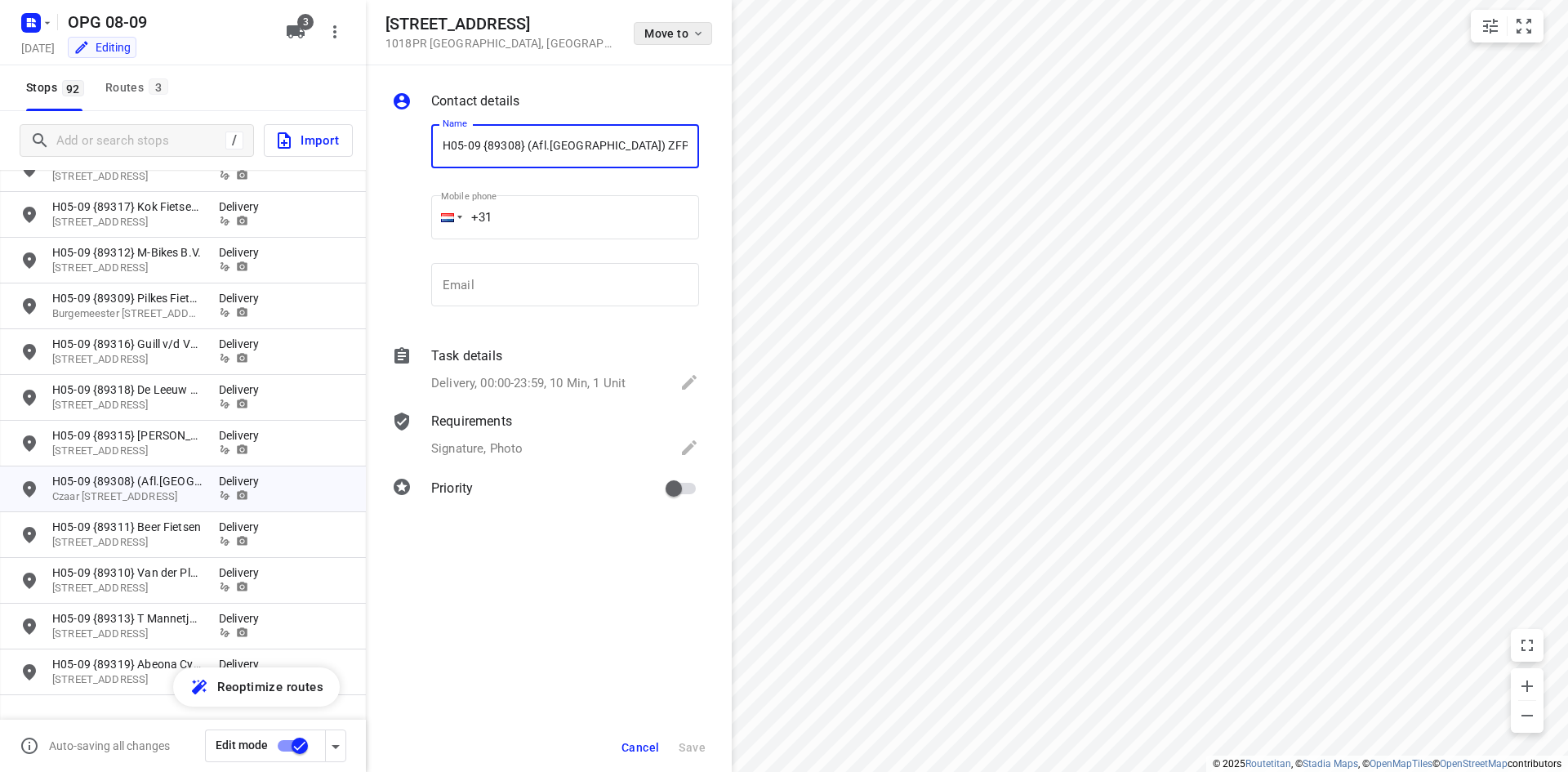
click at [672, 36] on span "Move to" at bounding box center [674, 33] width 60 height 13
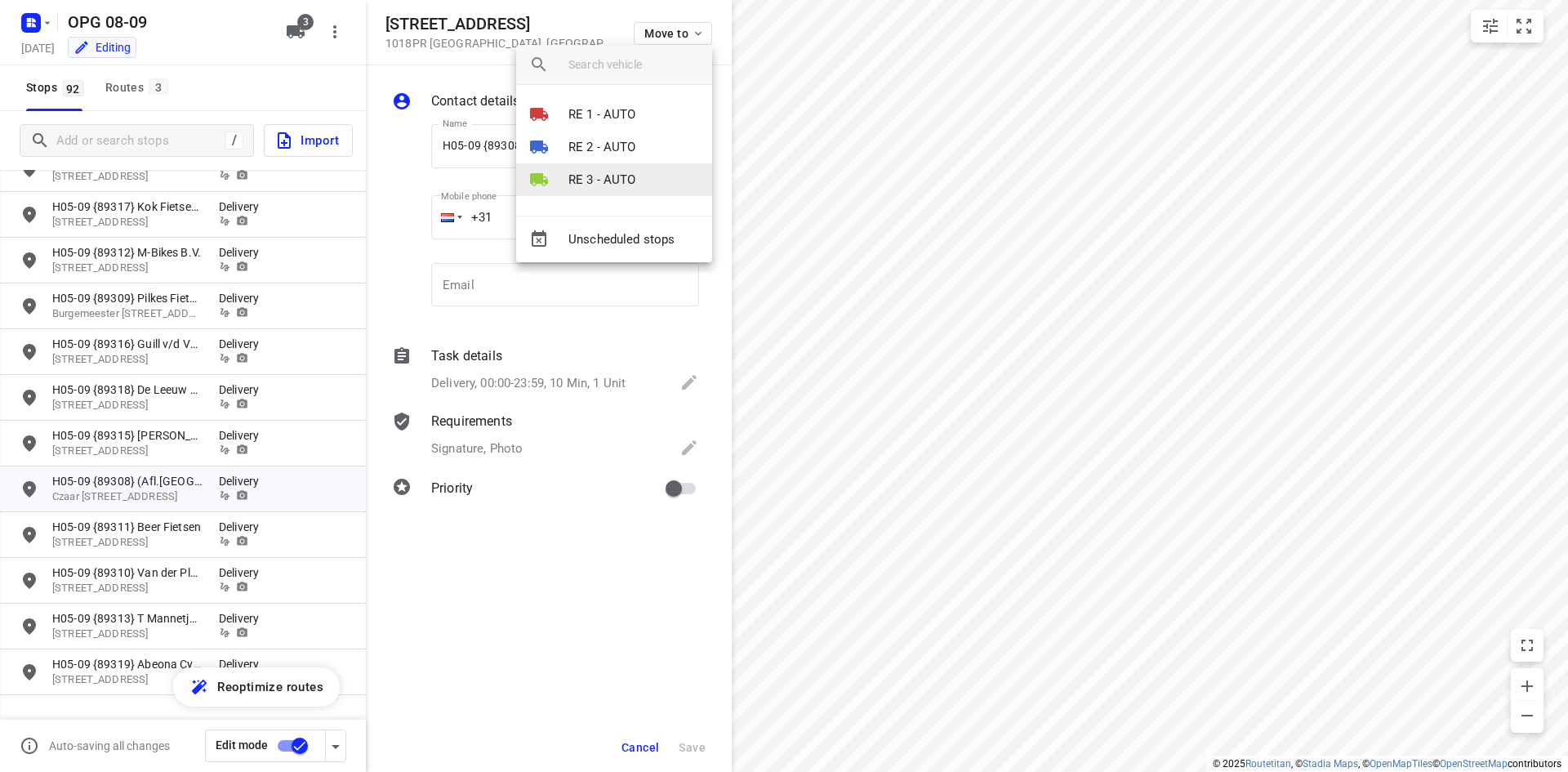
click at [630, 166] on li "RE 3 - AUTO" at bounding box center [614, 179] width 196 height 33
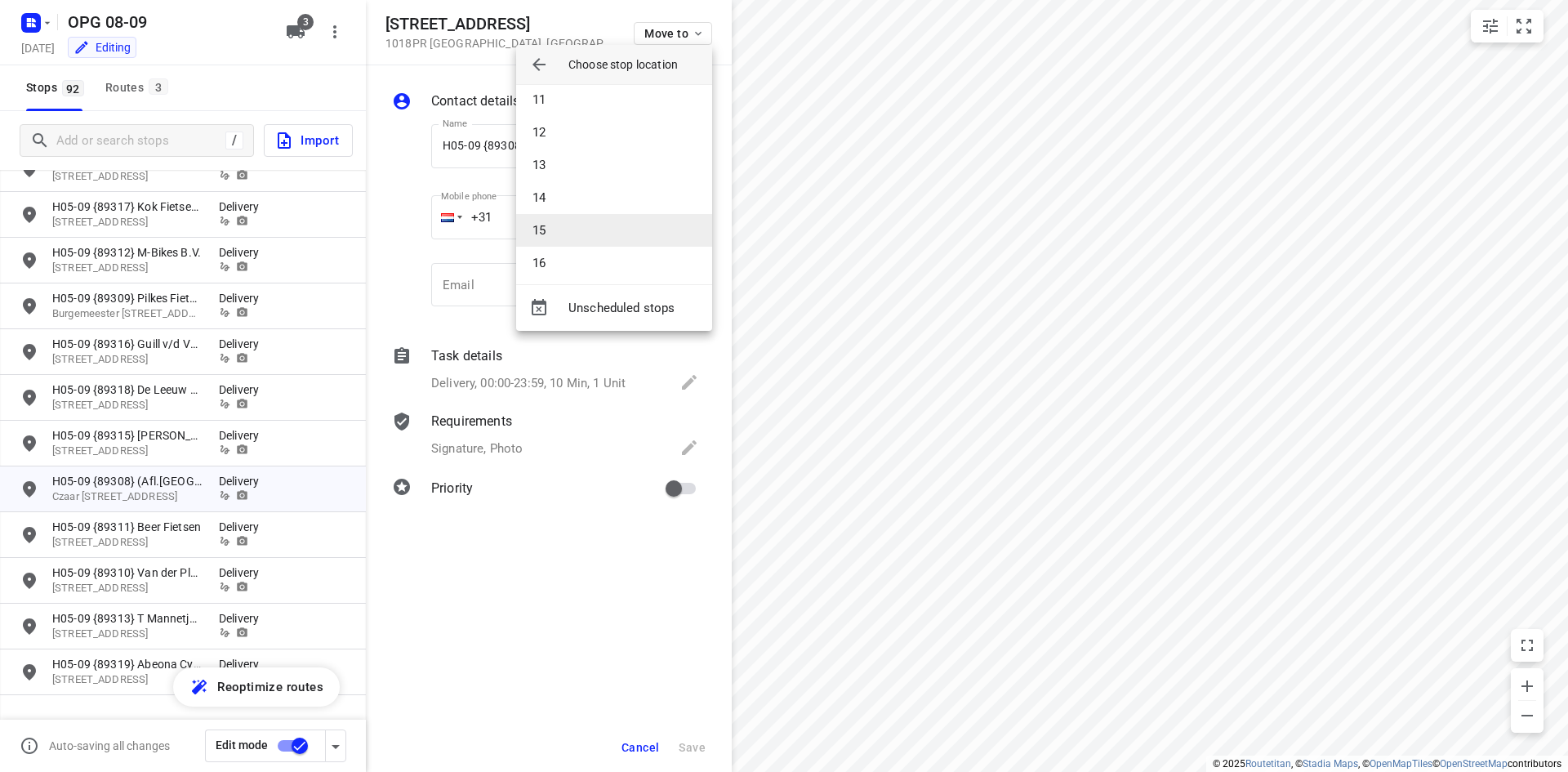
scroll to position [343, 0]
click at [613, 232] on li "15" at bounding box center [614, 222] width 196 height 33
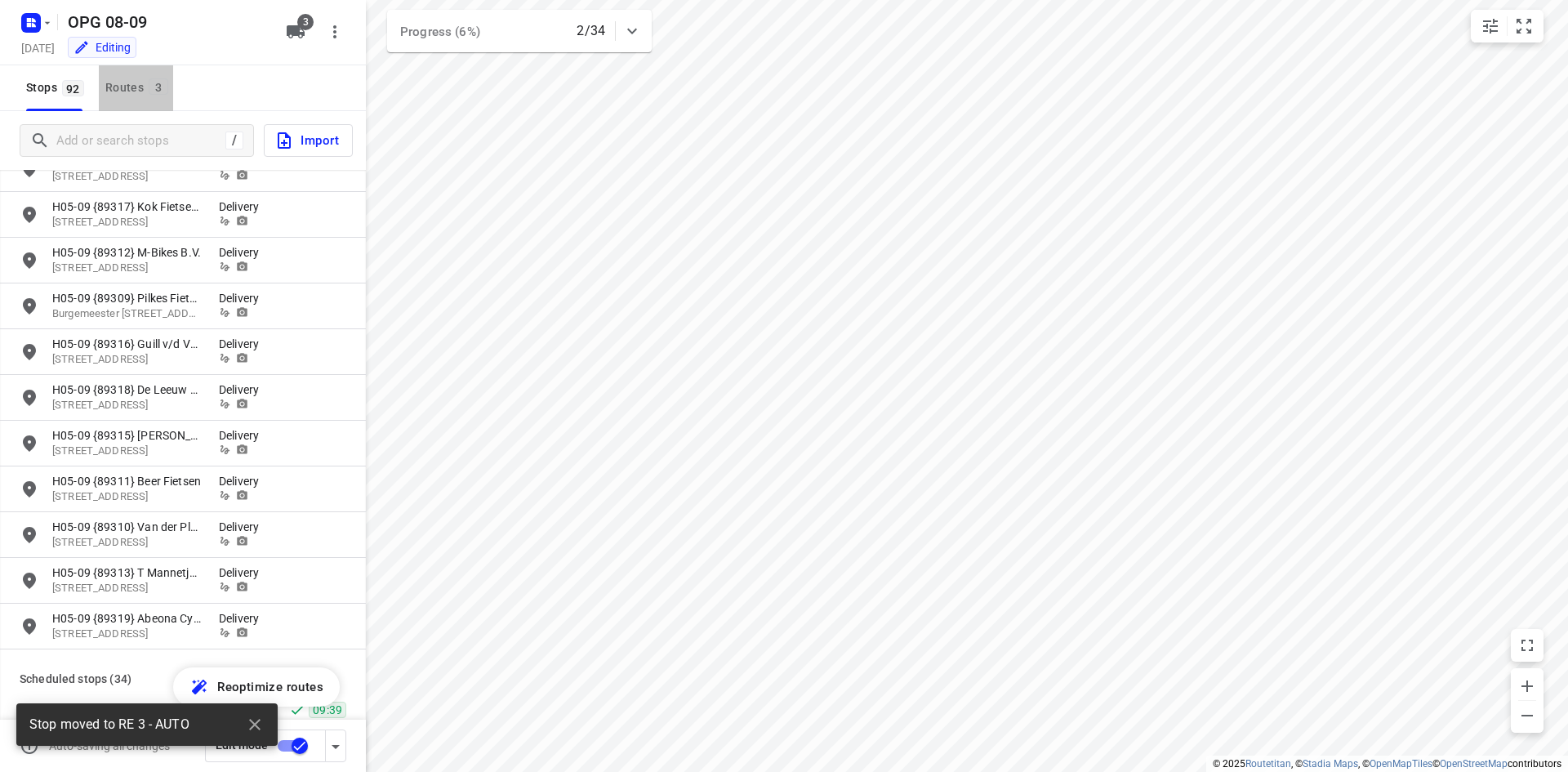
click at [120, 78] on div "Routes 3" at bounding box center [139, 87] width 68 height 21
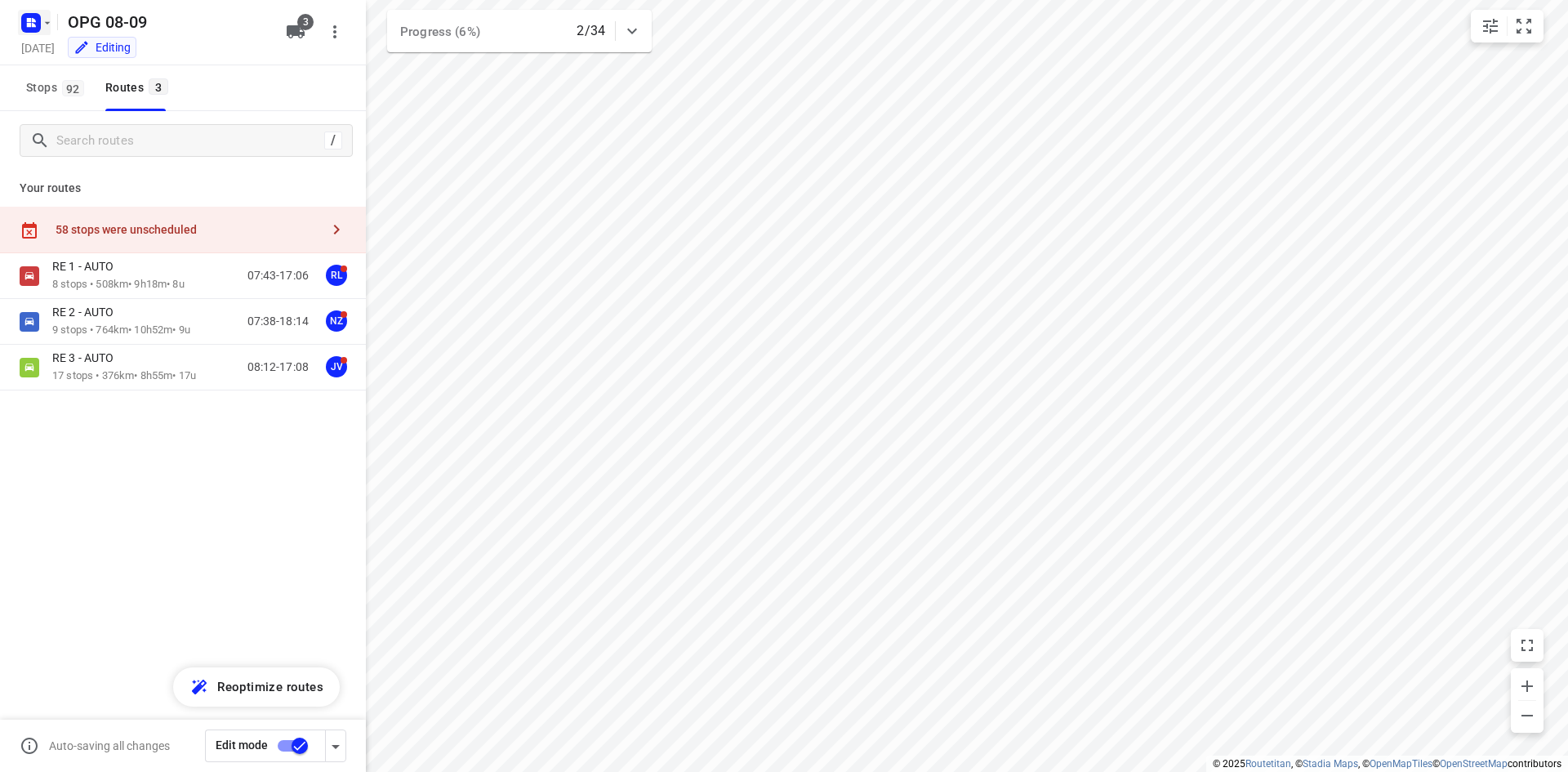
click at [35, 26] on icon "button" at bounding box center [34, 25] width 4 height 4
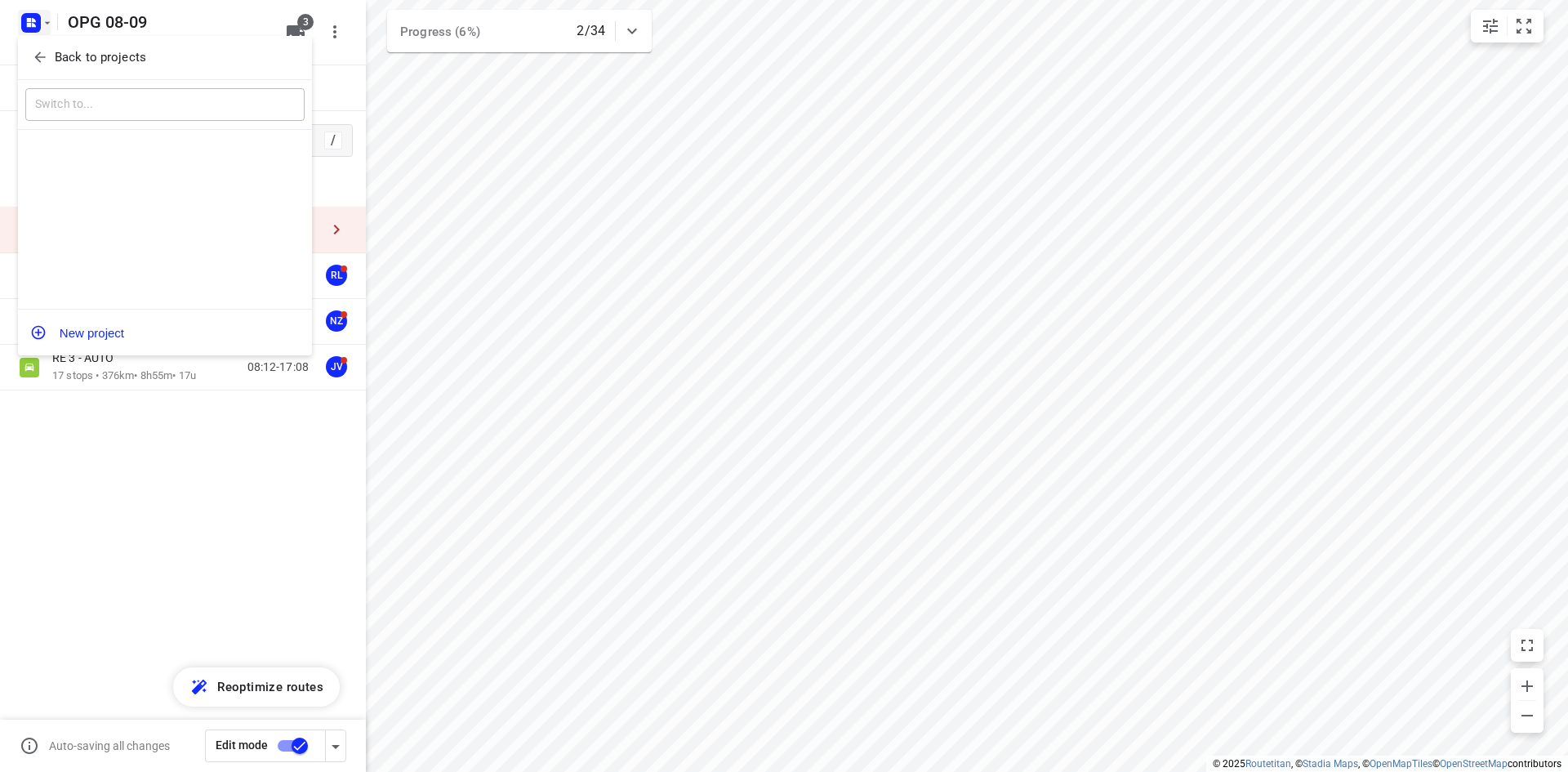
click at [48, 53] on span "Back to projects" at bounding box center [164, 57] width 266 height 19
